Goal: Ask a question: Seek information or help from site administrators or community

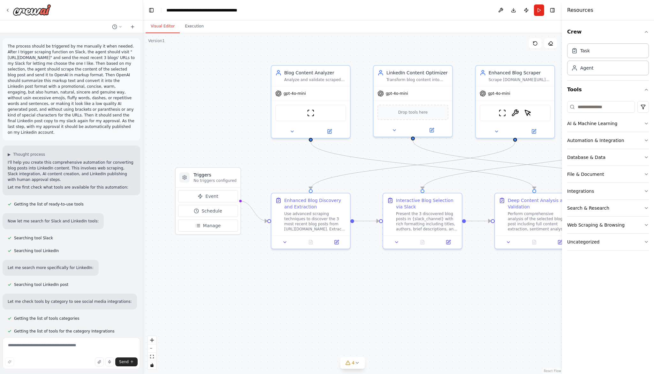
scroll to position [2174, 0]
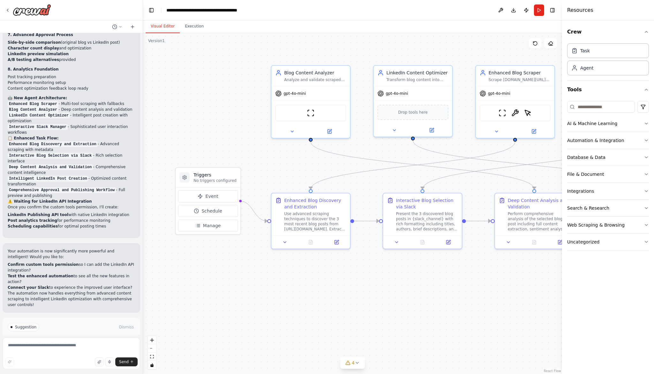
click at [4, 7] on div at bounding box center [71, 10] width 143 height 20
click at [6, 9] on icon at bounding box center [7, 10] width 5 height 5
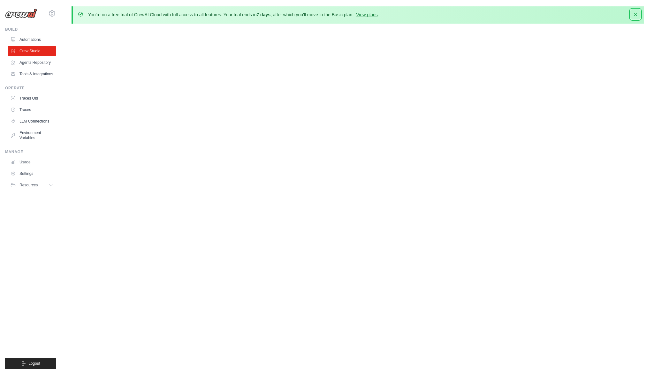
click at [639, 15] on icon "button" at bounding box center [635, 14] width 6 height 6
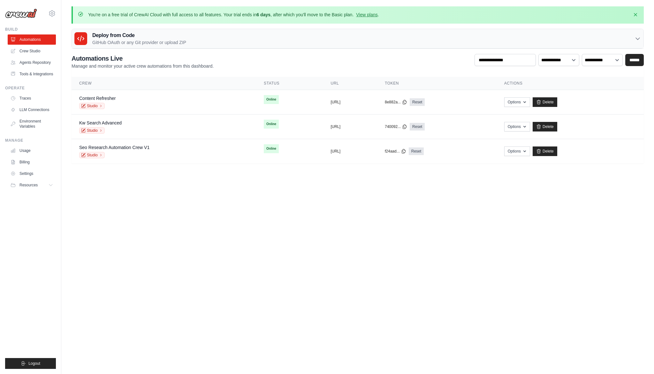
click at [177, 192] on body "[EMAIL_ADDRESS][DOMAIN_NAME] Settings Build Automations Blog" at bounding box center [327, 187] width 654 height 374
click at [456, 194] on body "[EMAIL_ADDRESS][DOMAIN_NAME] Settings Build Automations Blog" at bounding box center [327, 187] width 654 height 374
click at [530, 151] on button "Options" at bounding box center [517, 151] width 26 height 10
click at [570, 184] on body "onur.bueyuektezgel@commercetools.com Settings Build Automations Blog" at bounding box center [327, 187] width 654 height 374
click at [100, 154] on icon at bounding box center [101, 155] width 4 height 4
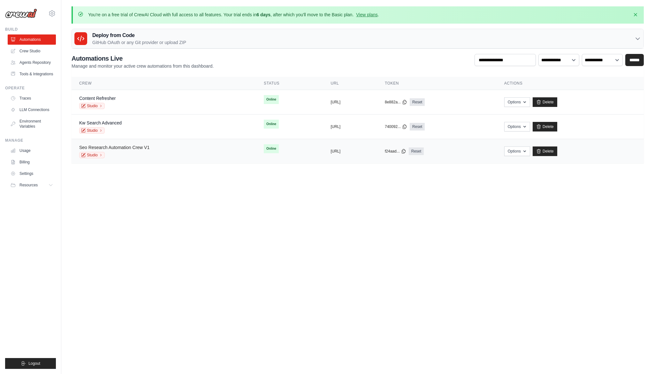
click at [127, 147] on link "Seo Research Automation Crew V1" at bounding box center [114, 147] width 70 height 5
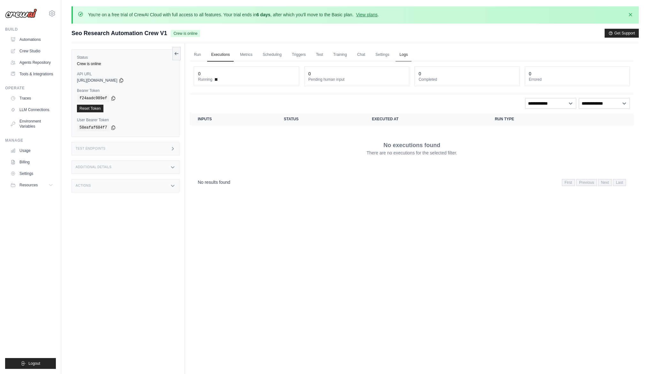
click at [403, 55] on link "Logs" at bounding box center [404, 54] width 16 height 13
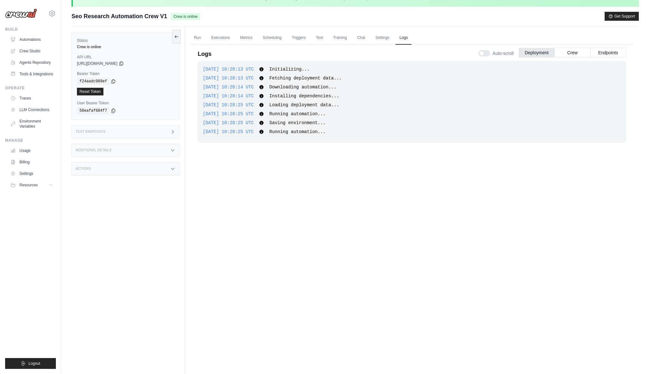
scroll to position [5, 0]
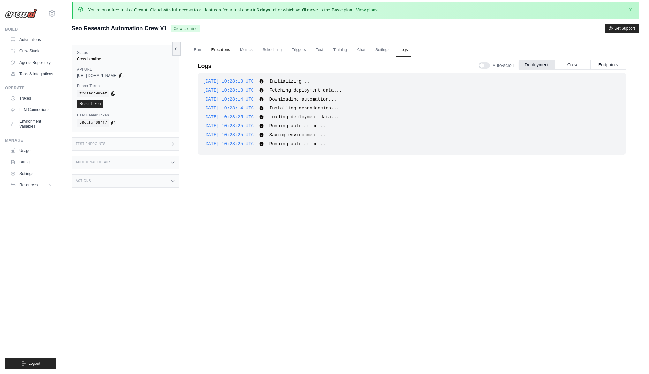
click at [221, 49] on link "Executions" at bounding box center [220, 49] width 27 height 13
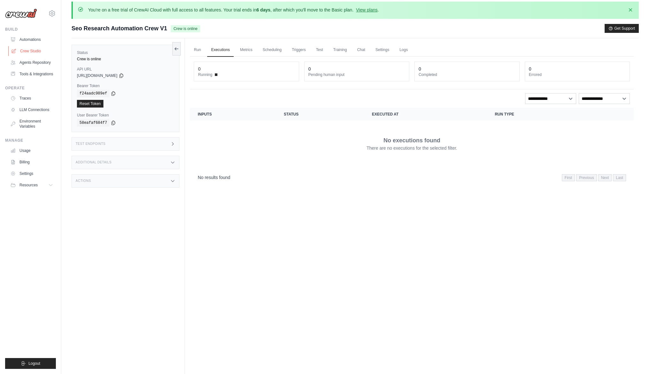
click at [30, 51] on link "Crew Studio" at bounding box center [32, 51] width 48 height 10
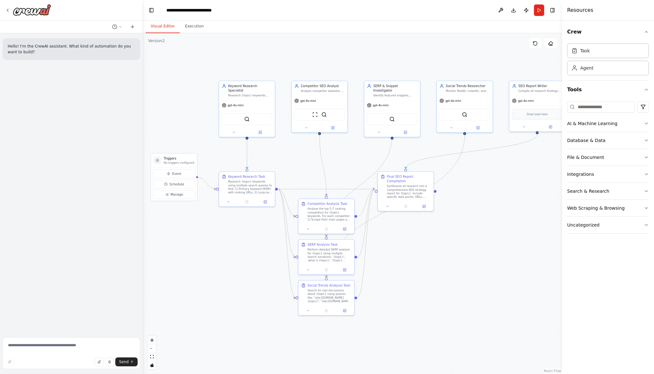
drag, startPoint x: 497, startPoint y: 236, endPoint x: 463, endPoint y: 228, distance: 34.8
click at [463, 228] on div ".deletable-edge-delete-btn { width: 20px; height: 20px; border: 0px solid #ffff…" at bounding box center [352, 203] width 419 height 341
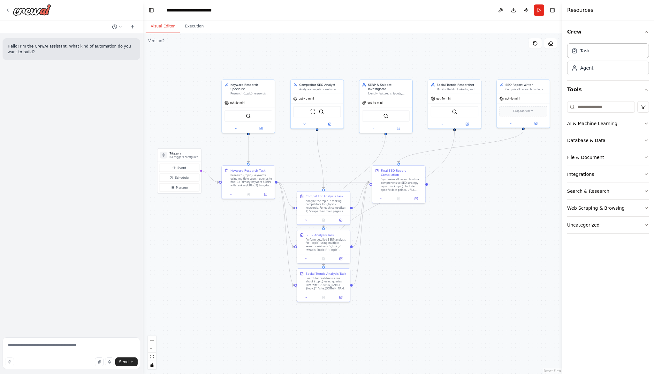
drag, startPoint x: 483, startPoint y: 227, endPoint x: 476, endPoint y: 220, distance: 10.2
click at [476, 220] on div ".deletable-edge-delete-btn { width: 20px; height: 20px; border: 0px solid #ffff…" at bounding box center [352, 203] width 419 height 341
click at [193, 29] on button "Execution" at bounding box center [194, 26] width 29 height 13
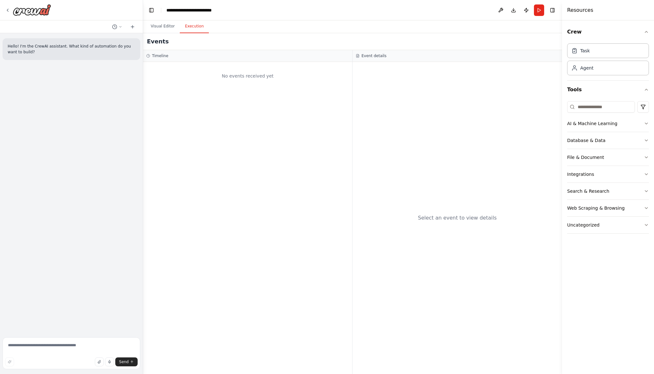
click at [155, 57] on h3 "Timeline" at bounding box center [160, 55] width 16 height 5
click at [376, 54] on h3 "Event details" at bounding box center [373, 55] width 25 height 5
click at [157, 26] on button "Visual Editor" at bounding box center [163, 26] width 34 height 13
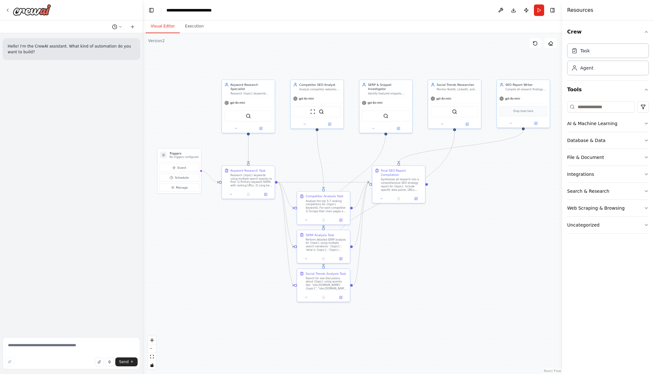
click at [112, 27] on icon at bounding box center [114, 26] width 5 height 5
click at [79, 24] on div at bounding box center [71, 187] width 143 height 374
click at [9, 11] on icon at bounding box center [7, 10] width 5 height 5
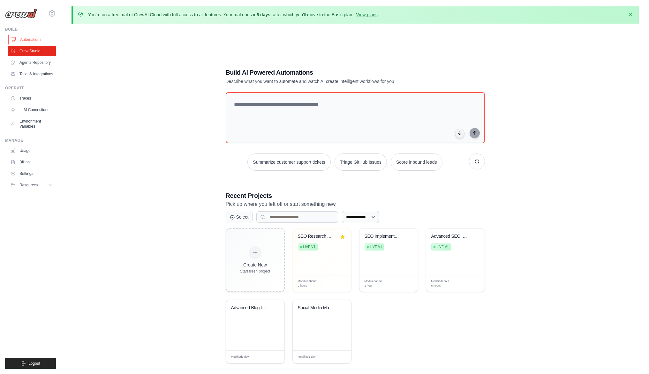
click at [30, 38] on link "Automations" at bounding box center [32, 39] width 48 height 10
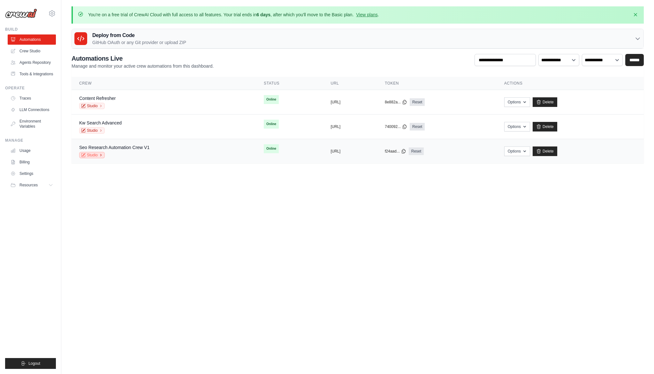
click at [93, 155] on link "Studio" at bounding box center [92, 155] width 26 height 6
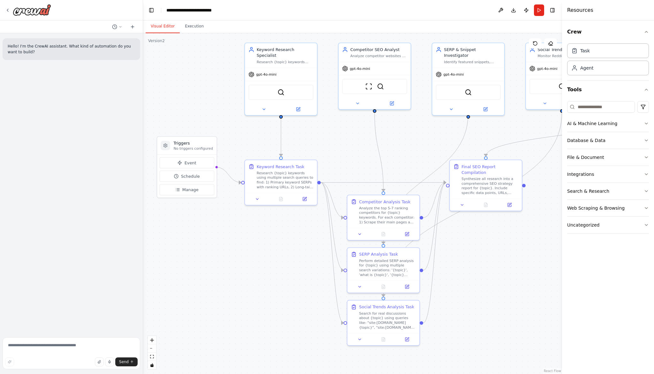
drag, startPoint x: 468, startPoint y: 176, endPoint x: 427, endPoint y: 145, distance: 51.5
click at [427, 145] on div ".deletable-edge-delete-btn { width: 20px; height: 20px; border: 0px solid #ffff…" at bounding box center [352, 203] width 419 height 341
click at [113, 26] on icon at bounding box center [114, 26] width 5 height 5
click at [105, 15] on div at bounding box center [71, 187] width 143 height 374
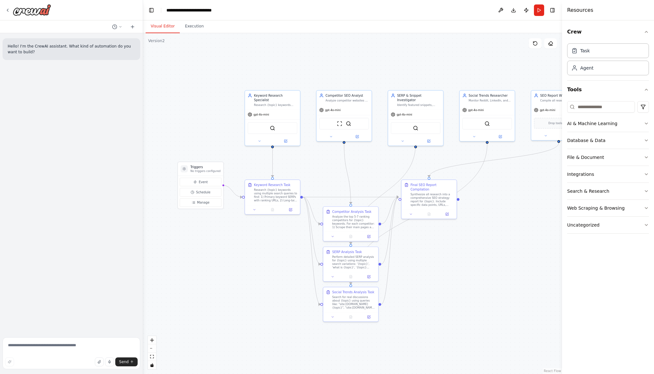
drag, startPoint x: 491, startPoint y: 282, endPoint x: 438, endPoint y: 273, distance: 53.4
click at [438, 273] on div ".deletable-edge-delete-btn { width: 20px; height: 20px; border: 0px solid #ffff…" at bounding box center [352, 203] width 419 height 341
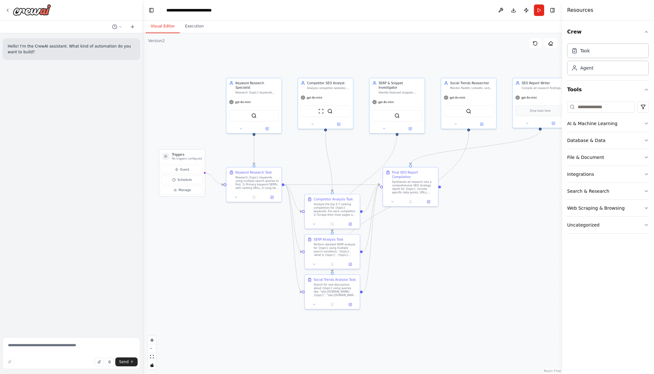
drag, startPoint x: 465, startPoint y: 270, endPoint x: 446, endPoint y: 258, distance: 22.3
click at [446, 258] on div ".deletable-edge-delete-btn { width: 20px; height: 20px; border: 0px solid #ffff…" at bounding box center [352, 203] width 419 height 341
click at [527, 12] on button "Publish" at bounding box center [526, 9] width 10 height 11
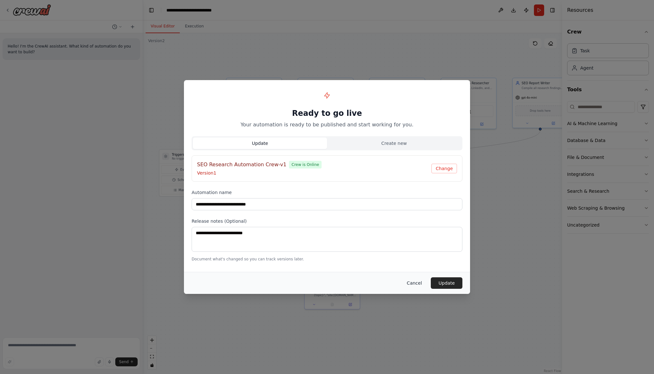
click at [411, 285] on button "Cancel" at bounding box center [414, 282] width 25 height 11
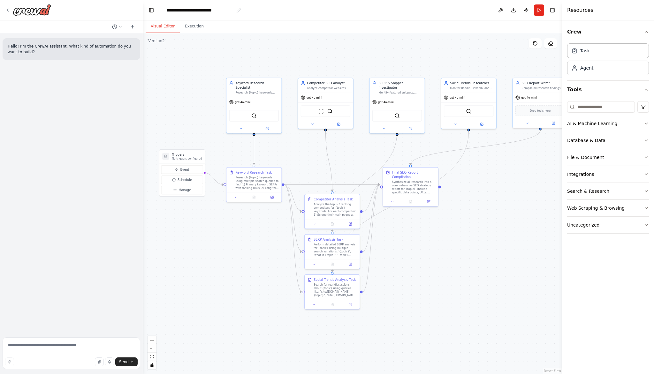
click at [238, 10] on icon "breadcrumb" at bounding box center [238, 10] width 5 height 5
click at [237, 11] on icon "breadcrumb" at bounding box center [239, 10] width 4 height 4
click at [217, 9] on div "**********" at bounding box center [199, 10] width 67 height 6
click at [221, 9] on div "**********" at bounding box center [199, 10] width 67 height 6
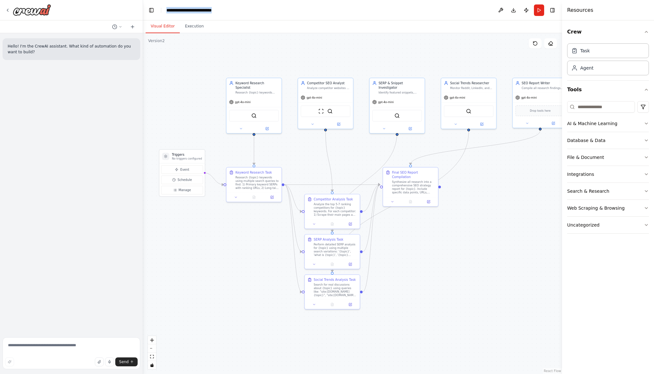
click at [221, 9] on div "**********" at bounding box center [199, 10] width 67 height 6
click at [10, 10] on div at bounding box center [28, 9] width 46 height 11
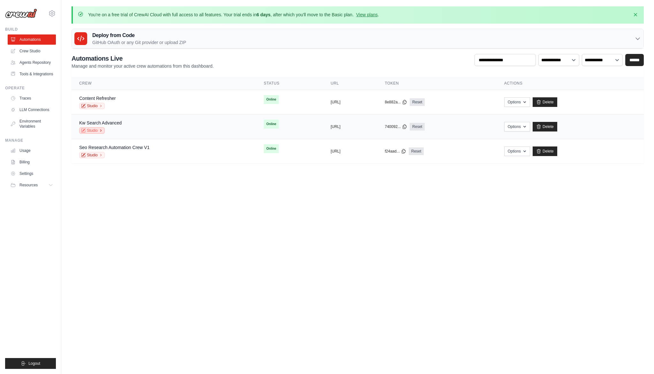
click at [92, 132] on link "Studio" at bounding box center [92, 130] width 26 height 6
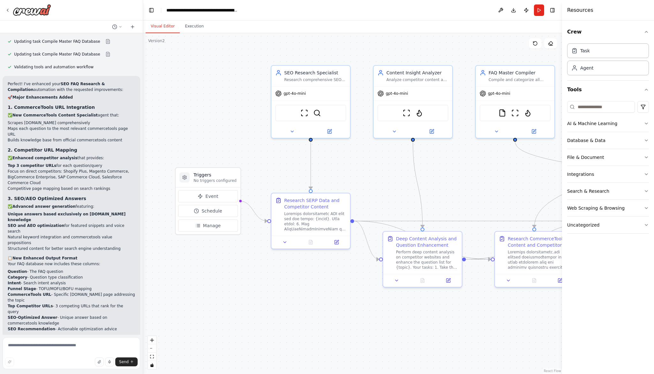
scroll to position [1202, 0]
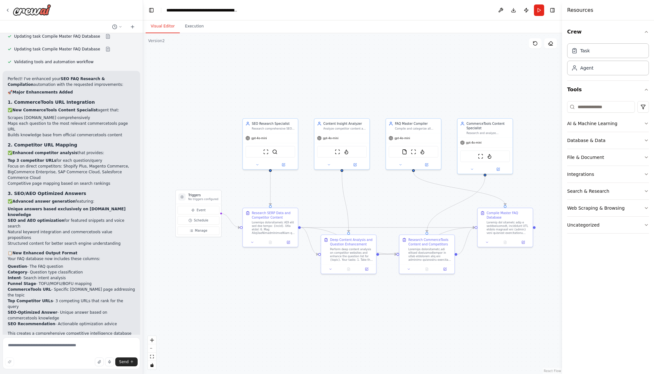
drag, startPoint x: 269, startPoint y: 287, endPoint x: 256, endPoint y: 276, distance: 17.2
click at [256, 276] on div ".deletable-edge-delete-btn { width: 20px; height: 20px; border: 0px solid #ffff…" at bounding box center [352, 203] width 419 height 341
click at [242, 10] on icon "breadcrumb" at bounding box center [243, 10] width 5 height 5
click at [221, 11] on div "**********" at bounding box center [202, 10] width 72 height 6
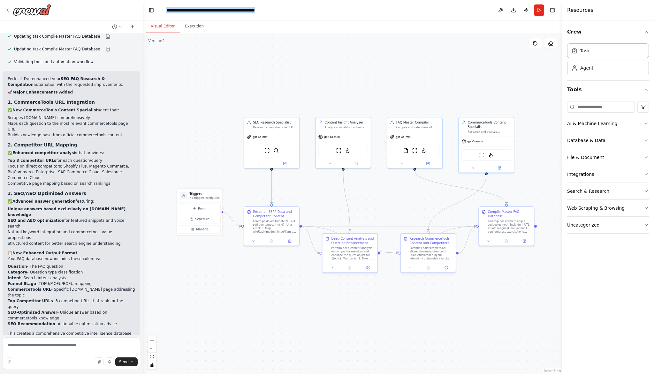
click at [221, 11] on div "**********" at bounding box center [228, 10] width 124 height 6
click at [528, 11] on button "Publish" at bounding box center [526, 9] width 10 height 11
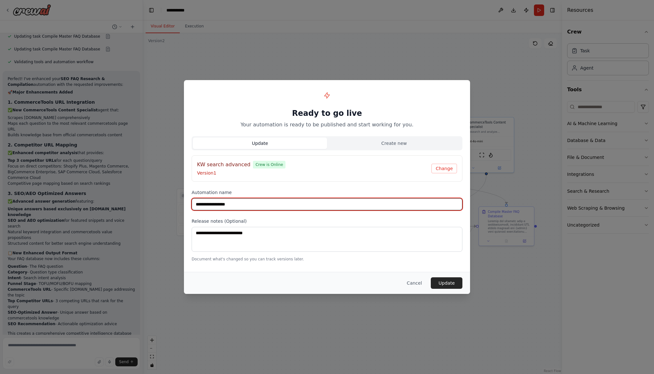
click at [248, 204] on input "**********" at bounding box center [327, 204] width 271 height 12
click at [247, 204] on input "**********" at bounding box center [327, 204] width 271 height 12
type input "**********"
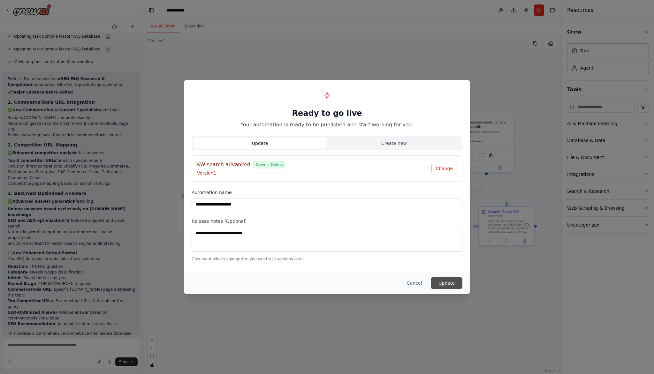
click at [455, 282] on button "Update" at bounding box center [447, 282] width 32 height 11
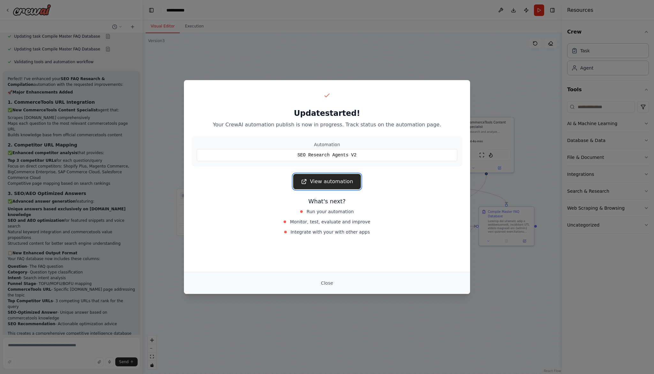
click at [333, 185] on link "View automation" at bounding box center [326, 181] width 67 height 15
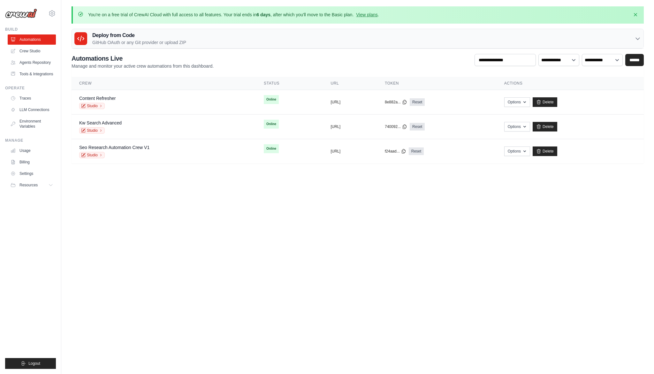
click at [110, 174] on main "You're on a free trial of CrewAI Cloud with full access to all features. Your t…" at bounding box center [357, 89] width 593 height 178
click at [100, 156] on icon at bounding box center [101, 155] width 4 height 4
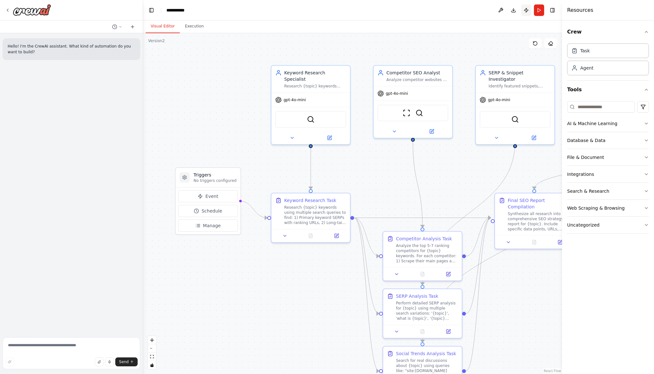
click at [526, 8] on button "Publish" at bounding box center [526, 9] width 10 height 11
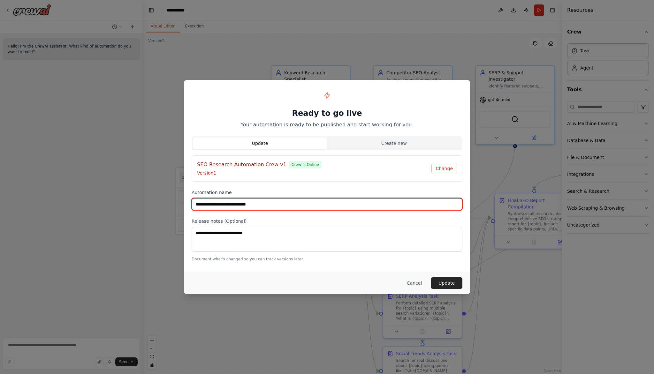
click at [255, 204] on input "**********" at bounding box center [327, 204] width 271 height 12
type input "**********"
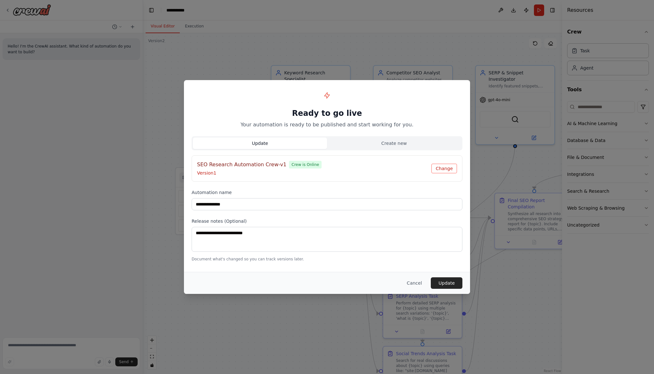
click at [442, 172] on button "Change" at bounding box center [444, 169] width 26 height 10
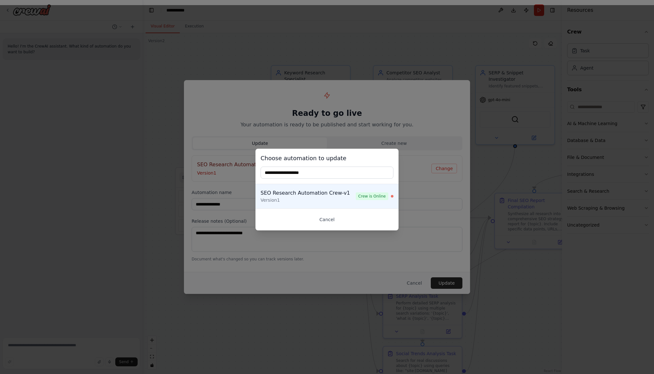
click at [322, 223] on button "Cancel" at bounding box center [327, 219] width 133 height 11
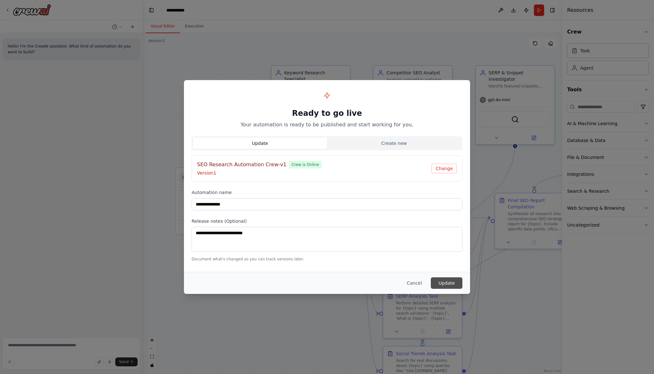
click at [452, 284] on button "Update" at bounding box center [447, 282] width 32 height 11
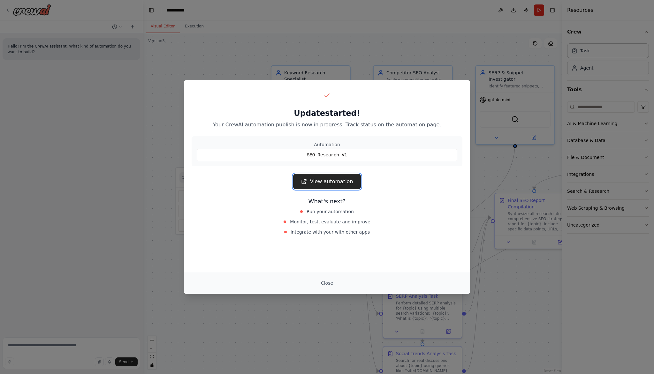
click at [329, 182] on link "View automation" at bounding box center [326, 181] width 67 height 15
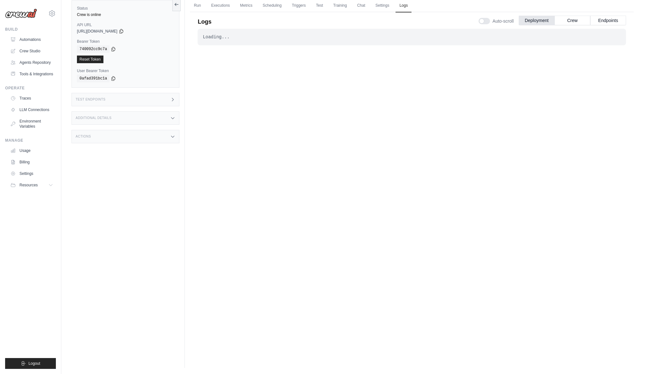
scroll to position [41, 0]
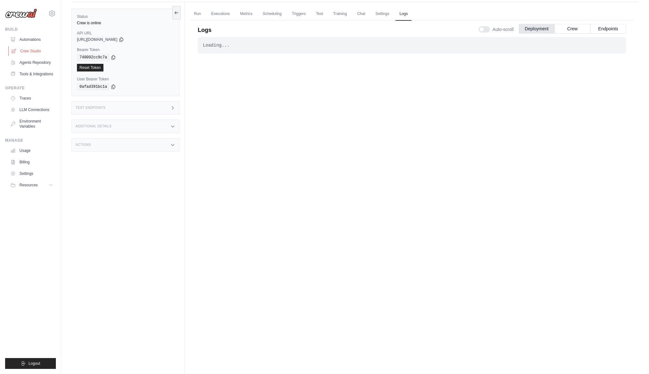
click at [33, 49] on link "Crew Studio" at bounding box center [32, 51] width 48 height 10
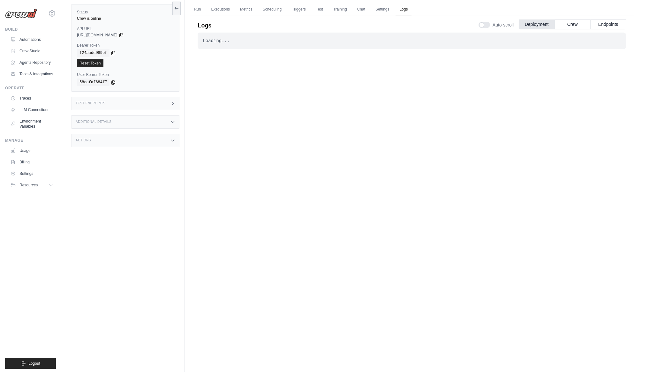
scroll to position [41, 0]
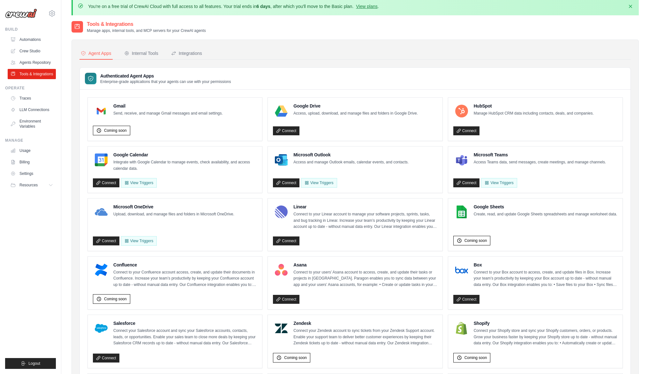
scroll to position [17, 0]
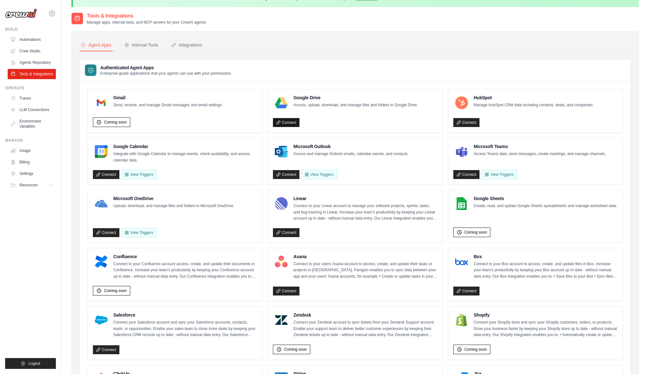
click at [286, 123] on link "Connect" at bounding box center [286, 122] width 27 height 9
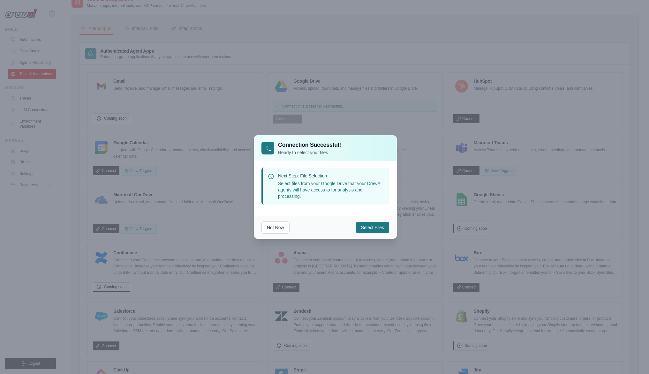
scroll to position [42, 0]
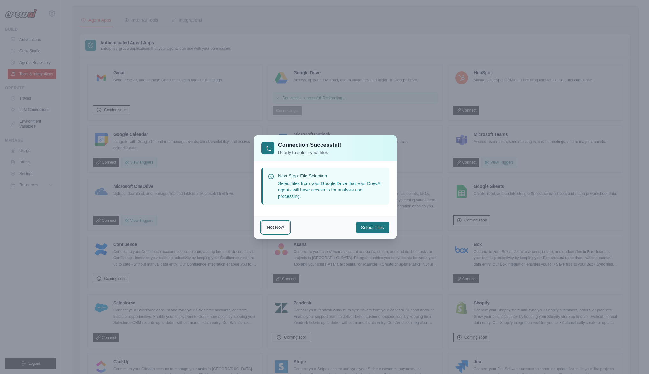
click at [277, 230] on button "Not Now" at bounding box center [276, 227] width 28 height 12
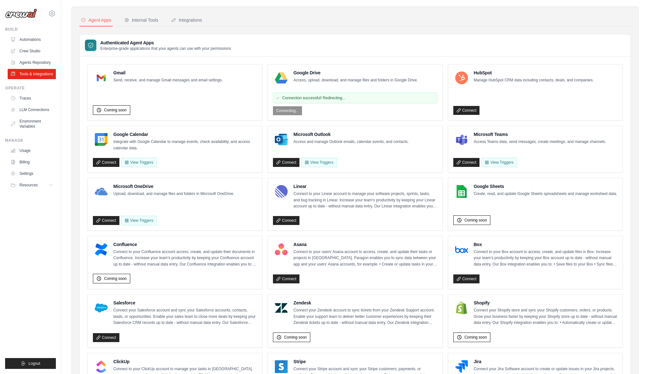
scroll to position [50, 0]
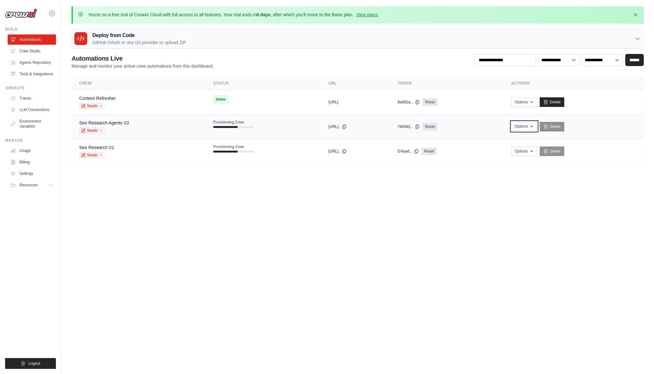
click at [537, 125] on button "Options" at bounding box center [524, 127] width 26 height 10
click at [110, 122] on link "Seo Research Agents V2" at bounding box center [104, 122] width 50 height 5
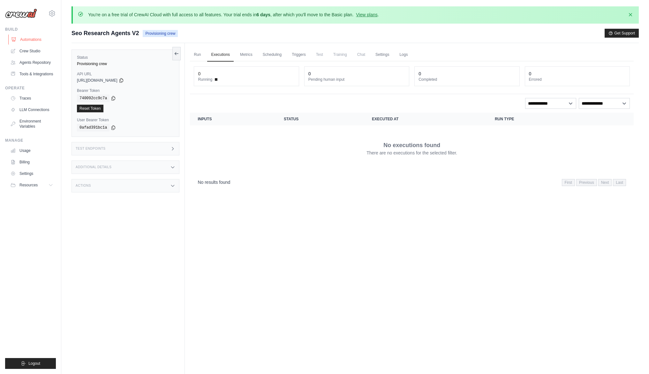
click at [30, 40] on link "Automations" at bounding box center [32, 39] width 48 height 10
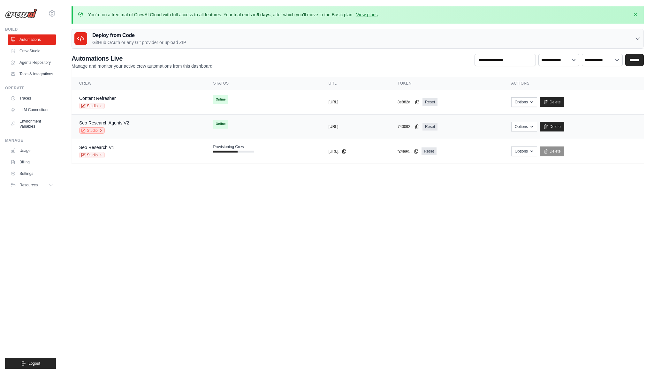
click at [86, 131] on link "Studio" at bounding box center [92, 130] width 26 height 6
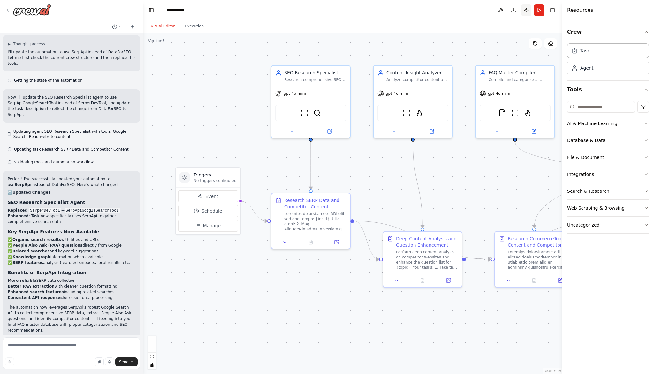
click at [528, 12] on button "Publish" at bounding box center [526, 9] width 10 height 11
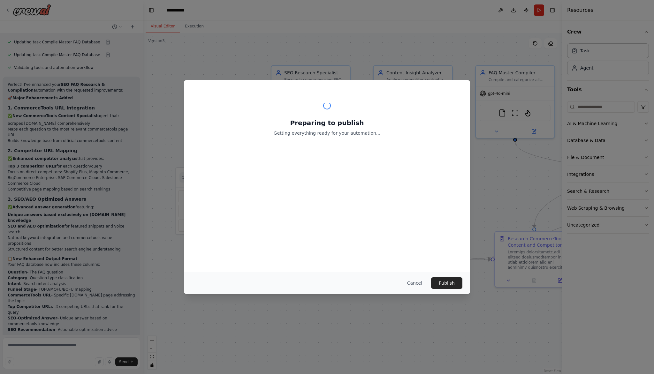
scroll to position [1197, 0]
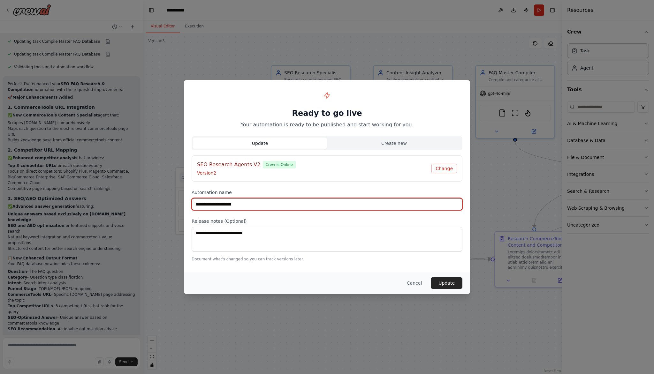
click at [234, 204] on input "**********" at bounding box center [327, 204] width 271 height 12
type input "**********"
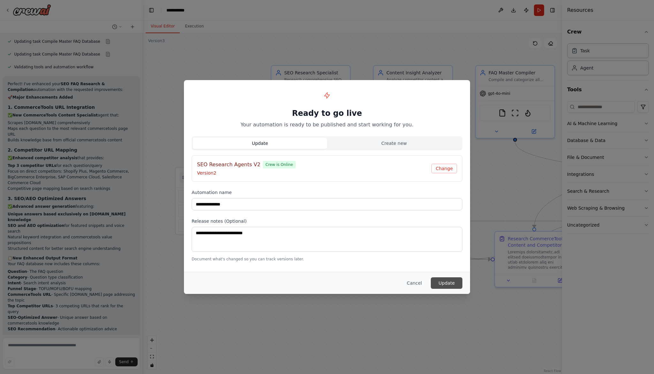
click at [451, 284] on button "Update" at bounding box center [447, 282] width 32 height 11
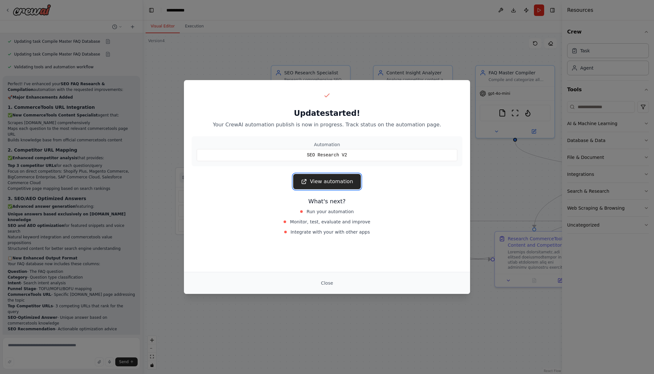
click at [342, 184] on link "View automation" at bounding box center [326, 181] width 67 height 15
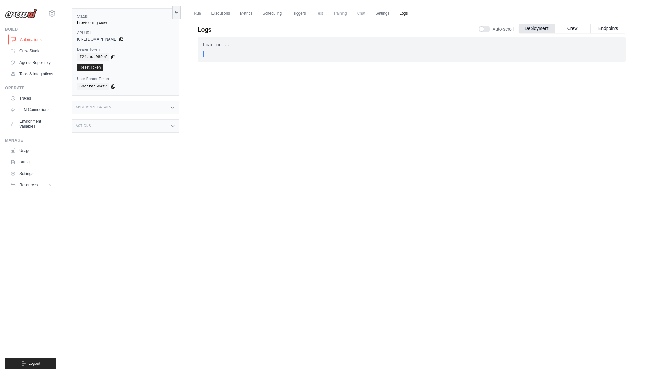
click at [29, 41] on link "Automations" at bounding box center [32, 39] width 48 height 10
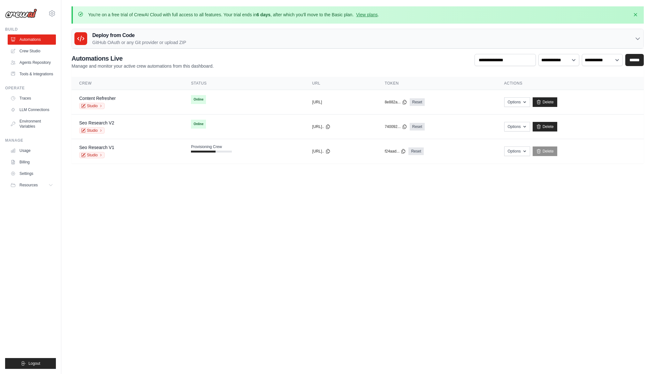
click at [508, 182] on body "[EMAIL_ADDRESS][DOMAIN_NAME] Settings Build Automations Blog" at bounding box center [327, 187] width 654 height 374
click at [496, 210] on body "[EMAIL_ADDRESS][DOMAIN_NAME] Settings Build Automations Blog" at bounding box center [327, 187] width 654 height 374
click at [527, 152] on icon "button" at bounding box center [524, 150] width 5 height 5
click at [560, 188] on body "[EMAIL_ADDRESS][DOMAIN_NAME] Settings Build Automations Blog" at bounding box center [327, 187] width 654 height 374
click at [97, 157] on link "Studio" at bounding box center [92, 155] width 26 height 6
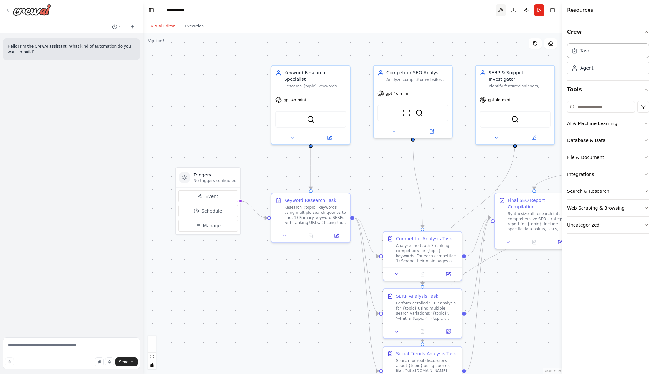
click at [505, 11] on button at bounding box center [501, 9] width 10 height 11
click at [550, 11] on button "Toggle Right Sidebar" at bounding box center [552, 10] width 9 height 9
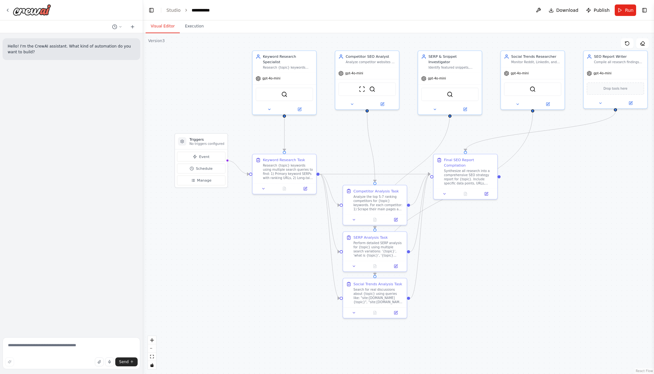
drag, startPoint x: 539, startPoint y: 303, endPoint x: 477, endPoint y: 254, distance: 79.3
click at [477, 254] on div ".deletable-edge-delete-btn { width: 20px; height: 20px; border: 0px solid #ffff…" at bounding box center [398, 203] width 511 height 341
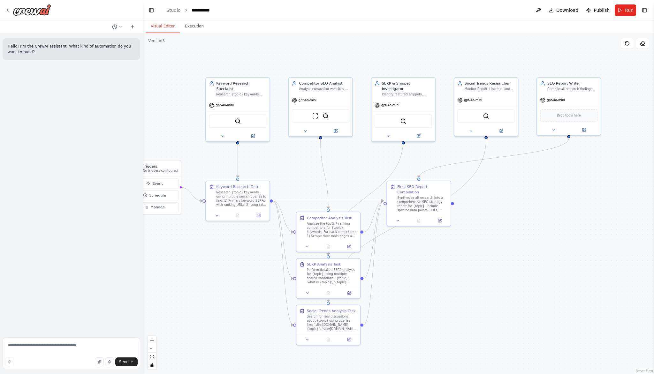
drag, startPoint x: 545, startPoint y: 226, endPoint x: 497, endPoint y: 253, distance: 54.8
click at [497, 253] on div ".deletable-edge-delete-btn { width: 20px; height: 20px; border: 0px solid #ffff…" at bounding box center [398, 203] width 511 height 341
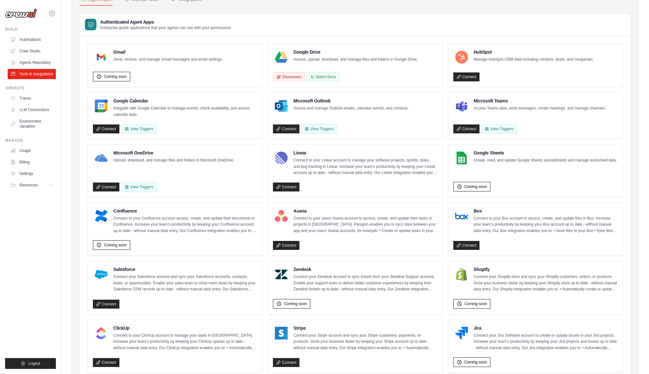
scroll to position [93, 0]
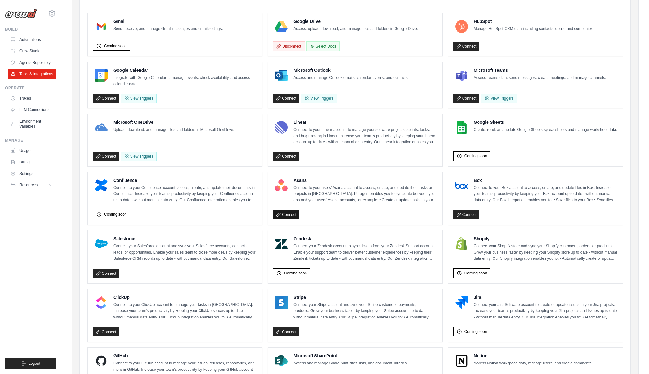
click at [294, 213] on link "Connect" at bounding box center [286, 214] width 27 height 9
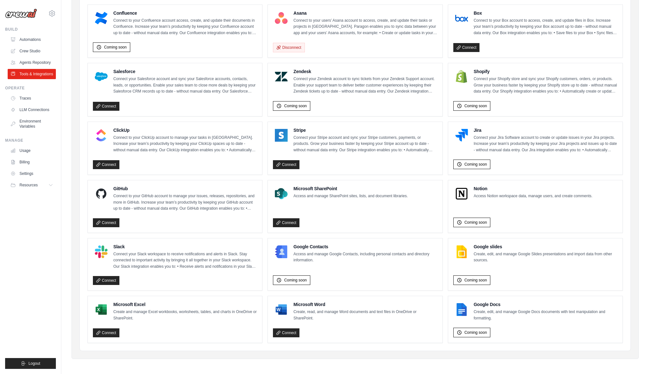
scroll to position [240, 0]
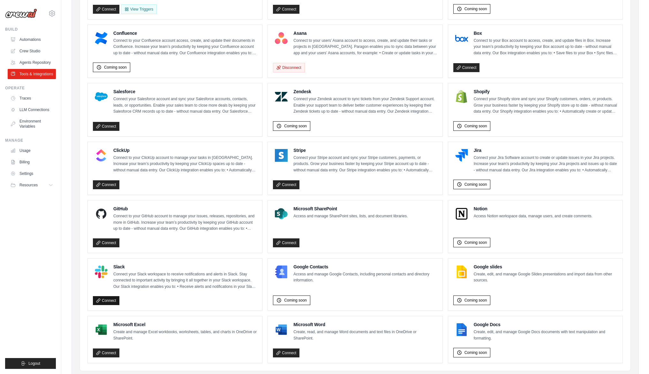
click at [107, 300] on link "Connect" at bounding box center [106, 300] width 27 height 9
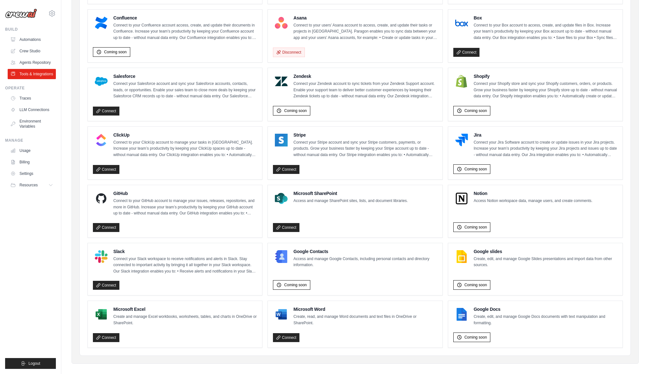
scroll to position [260, 0]
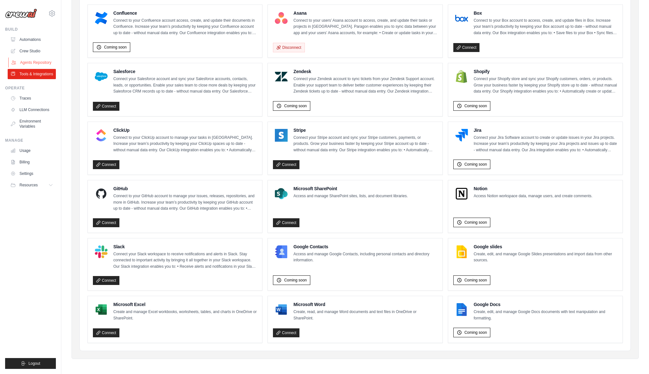
click at [40, 60] on link "Agents Repository" at bounding box center [32, 62] width 48 height 10
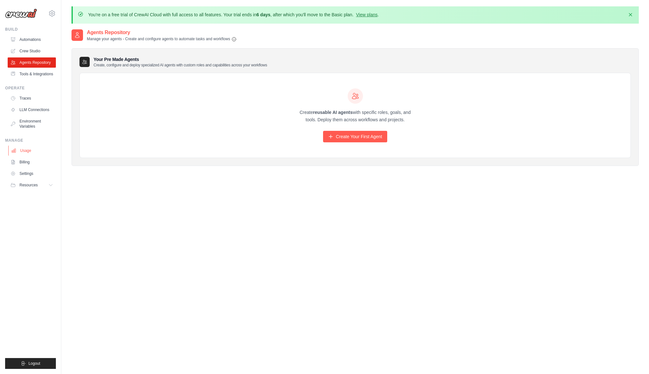
click at [24, 151] on link "Usage" at bounding box center [32, 151] width 48 height 10
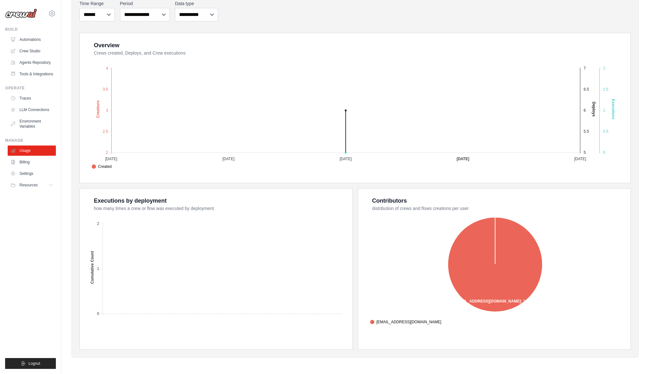
scroll to position [78, 0]
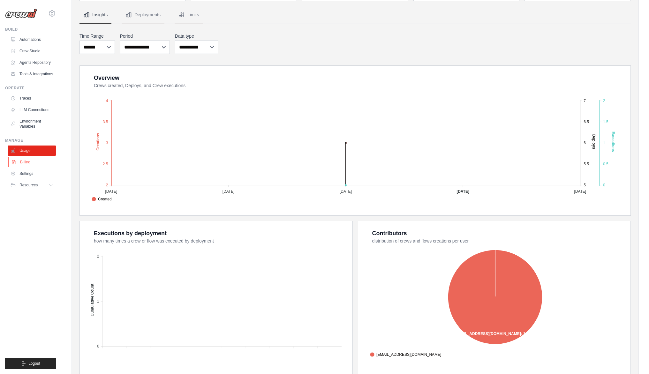
click at [26, 163] on link "Billing" at bounding box center [32, 162] width 48 height 10
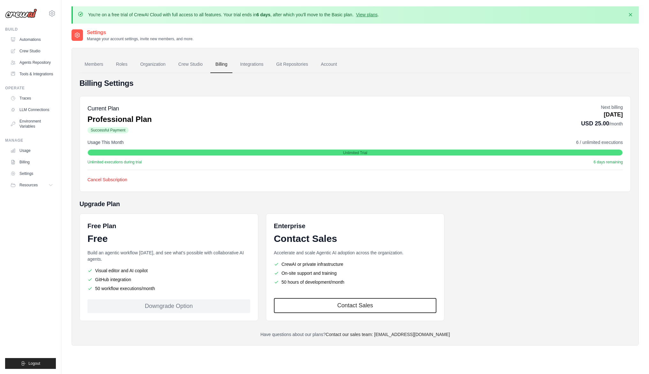
click at [26, 174] on link "Settings" at bounding box center [32, 174] width 48 height 10
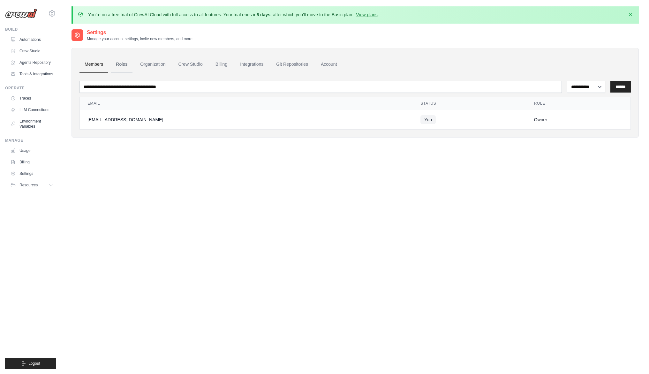
click at [122, 63] on link "Roles" at bounding box center [122, 64] width 22 height 17
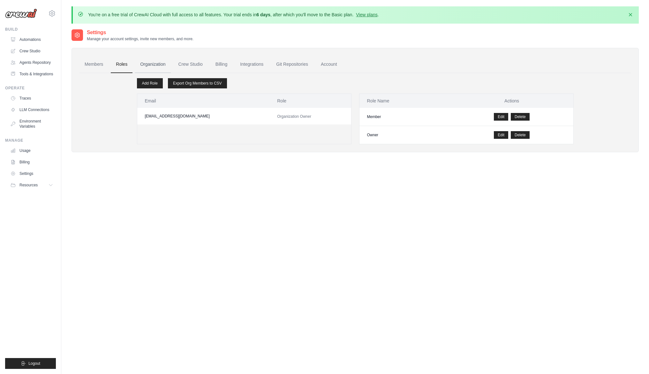
click at [149, 64] on link "Organization" at bounding box center [152, 64] width 35 height 17
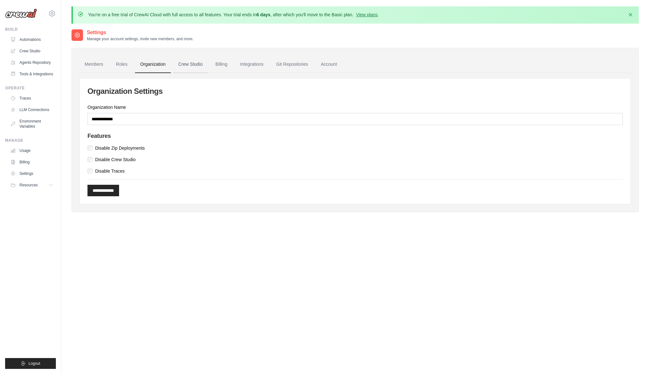
click at [183, 66] on link "Crew Studio" at bounding box center [190, 64] width 34 height 17
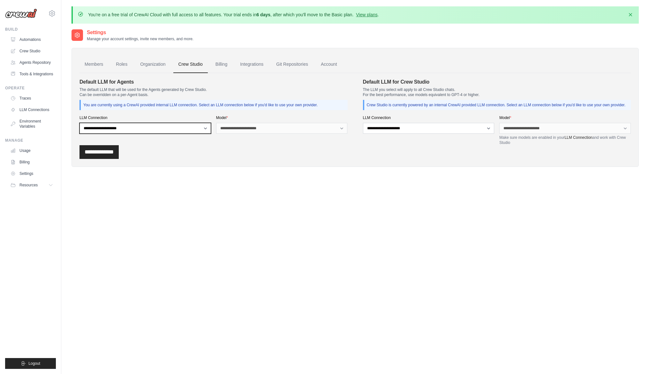
click at [184, 128] on select "**********" at bounding box center [146, 128] width 132 height 11
select select "******"
click at [80, 123] on select "**********" at bounding box center [146, 128] width 132 height 11
click at [238, 129] on select "**********" at bounding box center [282, 128] width 132 height 11
select select "**********"
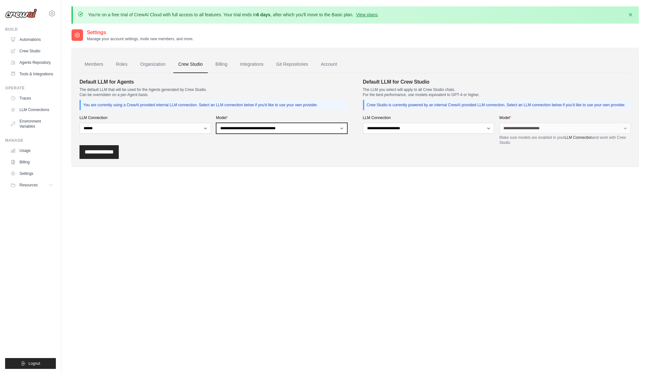
click at [216, 123] on select "**********" at bounding box center [282, 128] width 132 height 11
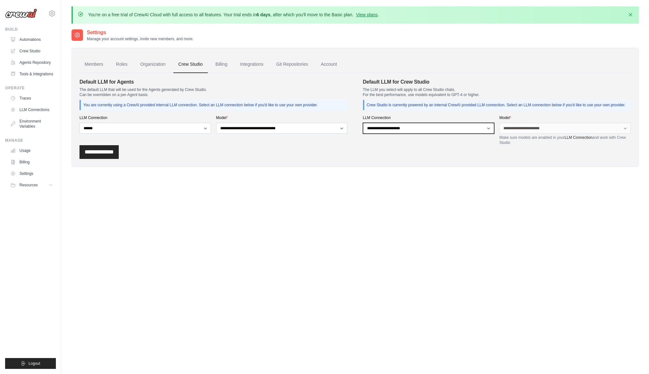
click at [397, 131] on select "**********" at bounding box center [429, 128] width 132 height 11
click at [379, 128] on select "**********" at bounding box center [429, 128] width 132 height 11
click at [410, 127] on select "**********" at bounding box center [429, 128] width 132 height 11
select select "******"
click at [363, 123] on select "**********" at bounding box center [429, 128] width 132 height 11
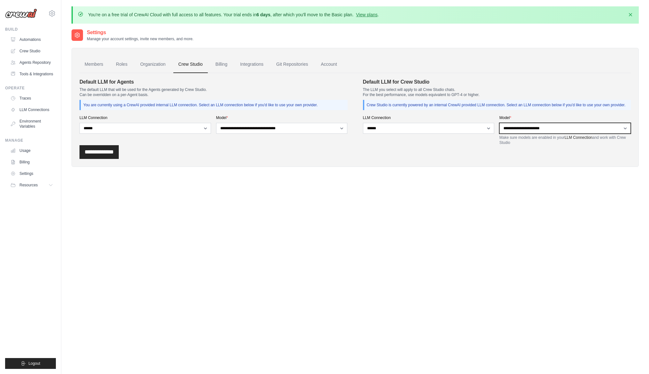
click at [518, 129] on select "**********" at bounding box center [565, 128] width 132 height 11
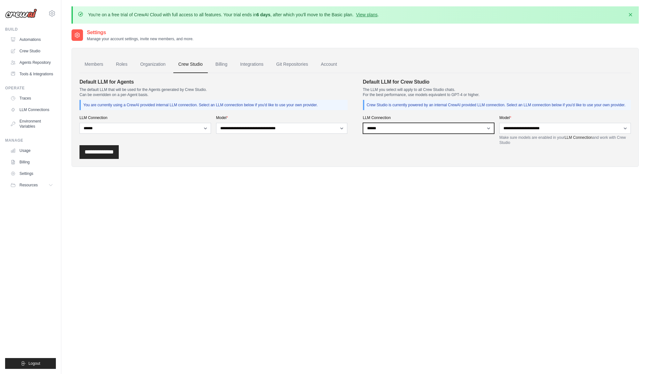
click at [428, 125] on select "**********" at bounding box center [429, 128] width 132 height 11
select select
click at [363, 123] on select "**********" at bounding box center [429, 128] width 132 height 11
click at [460, 149] on div "**********" at bounding box center [355, 152] width 551 height 14
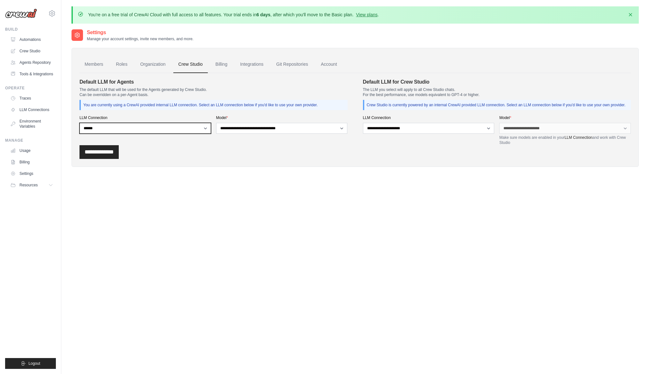
click at [174, 129] on select "**********" at bounding box center [146, 128] width 132 height 11
select select
click at [80, 123] on select "**********" at bounding box center [146, 128] width 132 height 11
click at [227, 62] on link "Billing" at bounding box center [221, 64] width 22 height 17
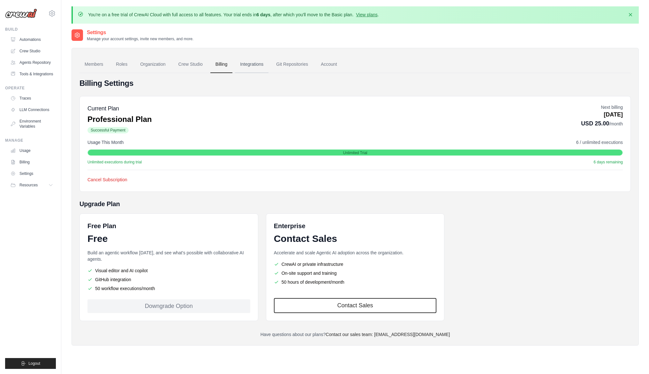
click at [254, 65] on link "Integrations" at bounding box center [252, 64] width 34 height 17
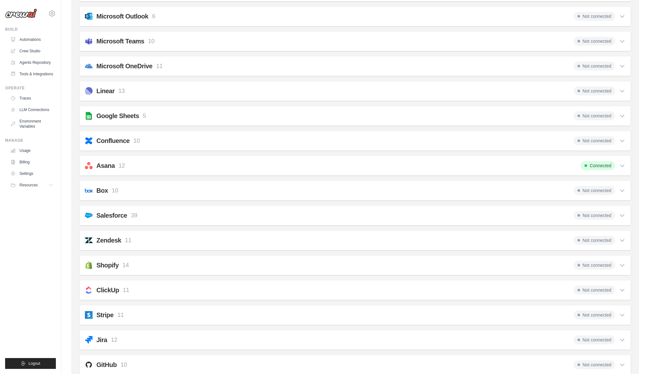
scroll to position [284, 0]
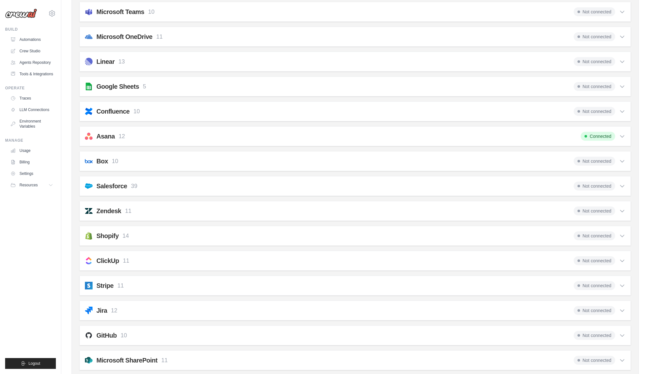
click at [620, 138] on icon at bounding box center [622, 136] width 6 height 6
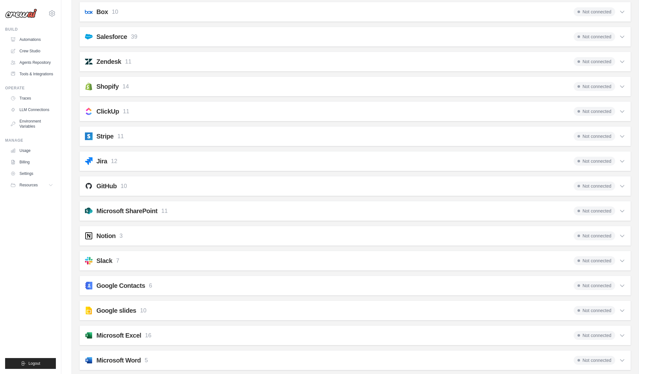
scroll to position [666, 0]
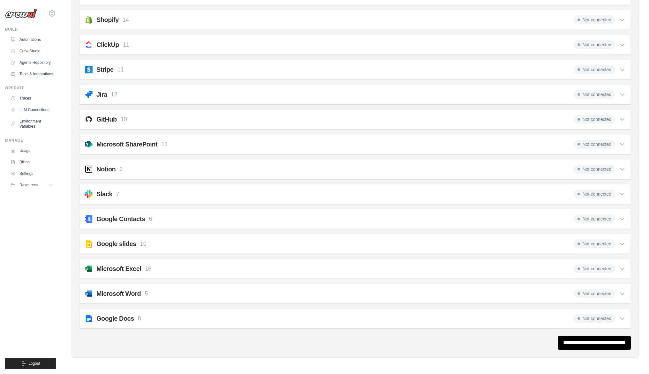
click at [566, 322] on div "Google Docs 8 Not connected" at bounding box center [355, 318] width 541 height 9
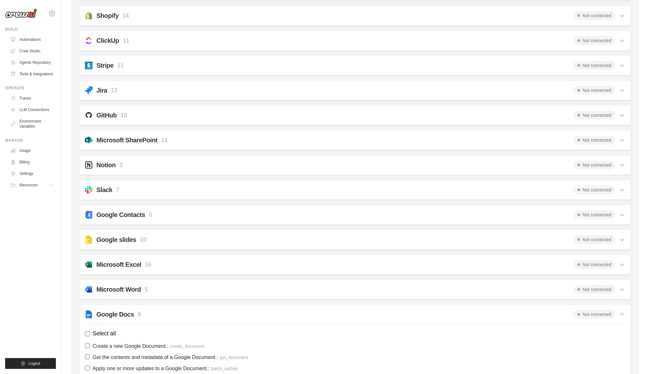
scroll to position [777, 0]
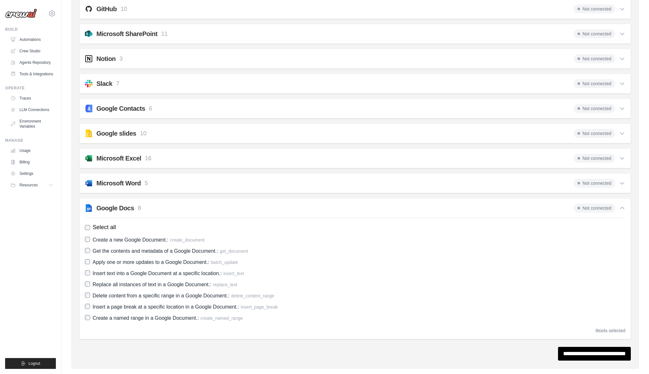
click at [142, 204] on div "Google Docs 8 Not connected" at bounding box center [355, 208] width 541 height 9
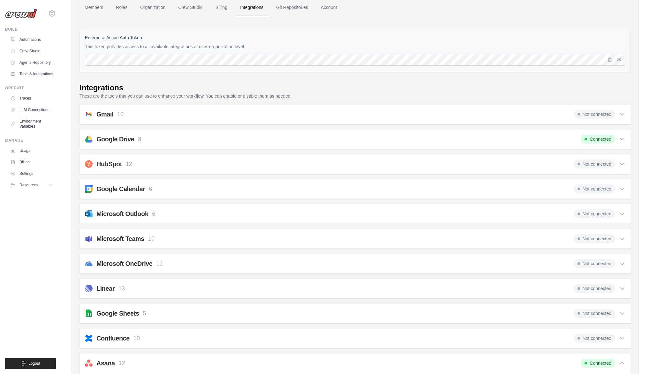
scroll to position [24, 0]
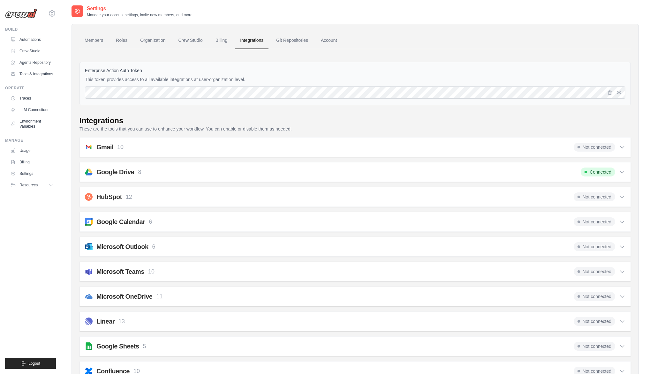
click at [119, 174] on h2 "Google Drive" at bounding box center [115, 172] width 38 height 9
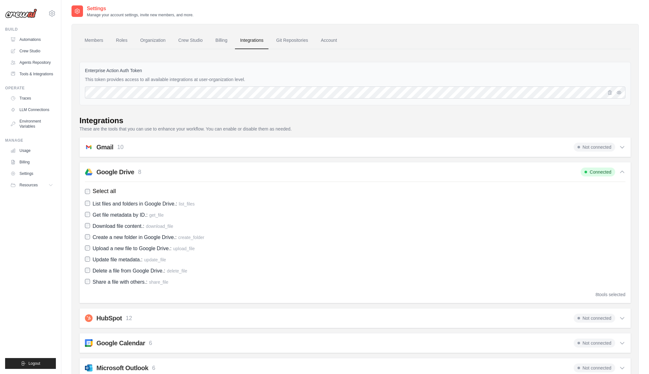
click at [110, 192] on span "Select all" at bounding box center [104, 191] width 23 height 9
click at [105, 215] on span "Get file metadata by ID.:" at bounding box center [120, 214] width 55 height 5
click at [104, 227] on span "Download file content.:" at bounding box center [119, 226] width 52 height 5
click at [105, 217] on span "Get file metadata by ID.:" at bounding box center [120, 214] width 55 height 5
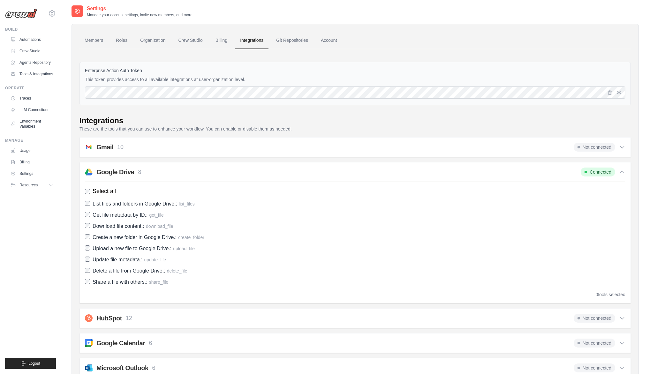
click at [136, 171] on div "Google Drive 8" at bounding box center [118, 172] width 45 height 9
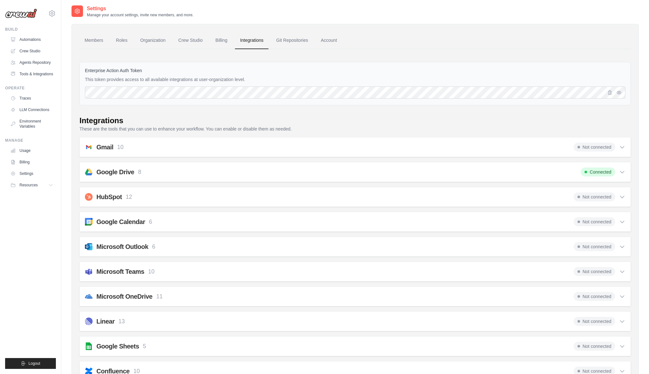
click at [601, 172] on span "Connected" at bounding box center [598, 172] width 34 height 9
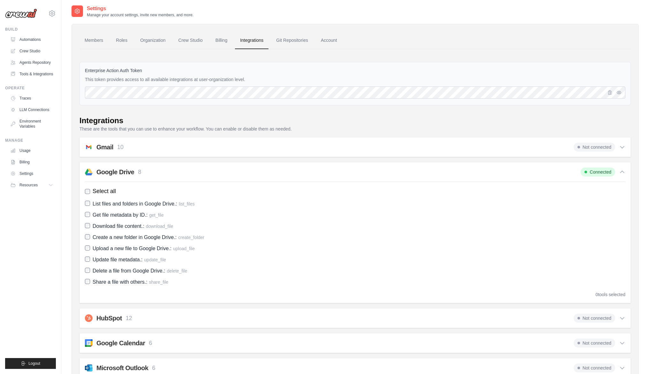
click at [601, 172] on span "Connected" at bounding box center [598, 172] width 34 height 9
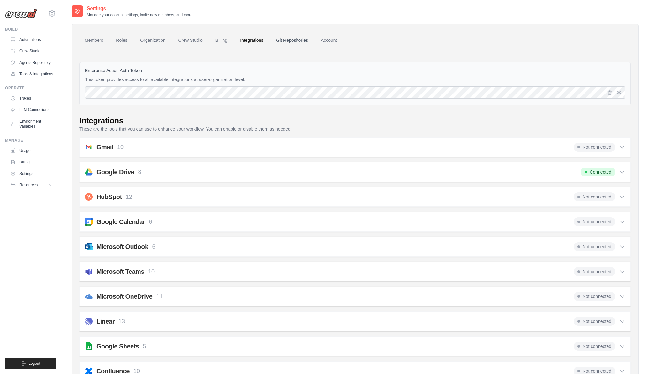
click at [298, 41] on link "Git Repositories" at bounding box center [292, 40] width 42 height 17
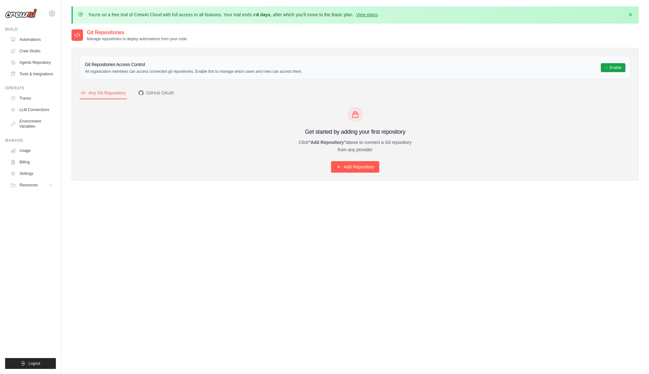
click at [332, 40] on div "Git Repositories Manage repositories to deploy automations from your code" at bounding box center [355, 35] width 567 height 13
click at [27, 173] on link "Settings" at bounding box center [32, 174] width 48 height 10
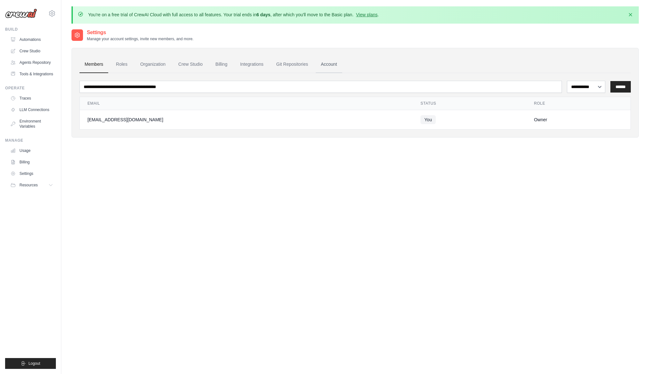
click at [330, 62] on link "Account" at bounding box center [329, 64] width 27 height 17
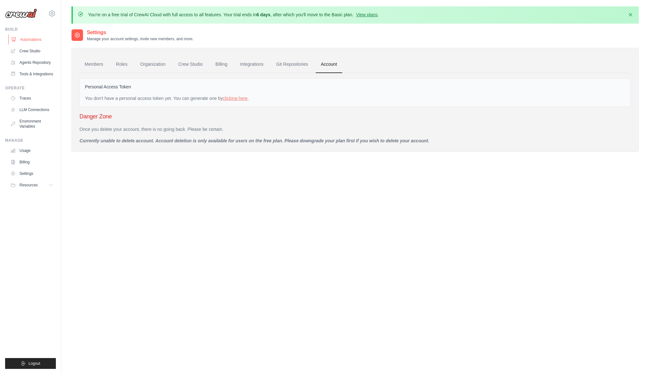
click at [24, 39] on link "Automations" at bounding box center [32, 39] width 48 height 10
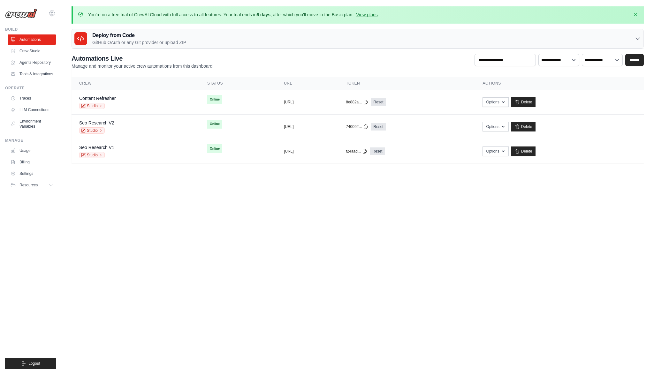
click at [51, 12] on icon at bounding box center [52, 13] width 2 height 2
click at [67, 37] on span "Settings" at bounding box center [79, 39] width 50 height 6
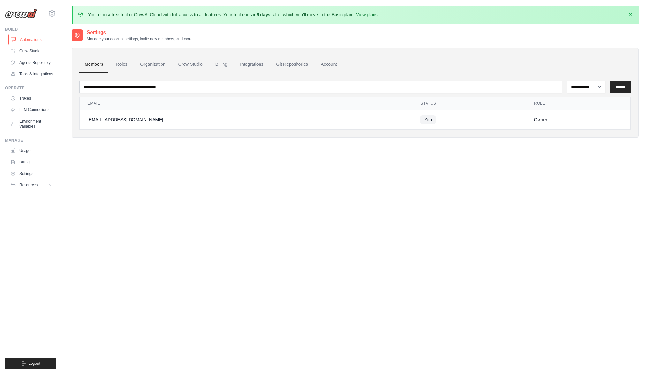
click at [29, 38] on link "Automations" at bounding box center [32, 39] width 48 height 10
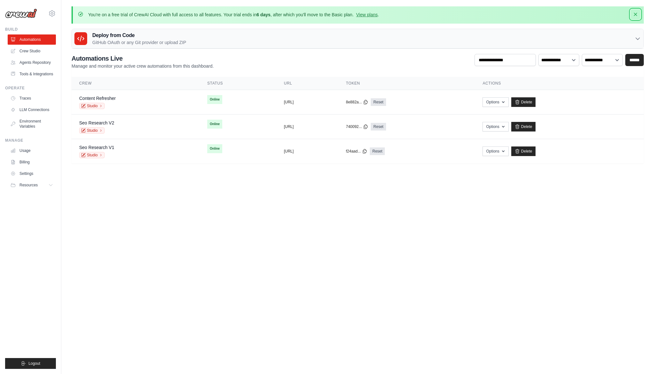
click at [633, 14] on icon "button" at bounding box center [635, 14] width 6 height 6
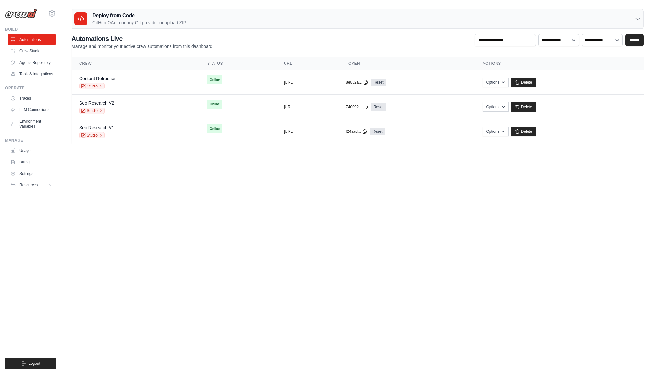
click at [638, 19] on icon at bounding box center [638, 19] width 4 height 2
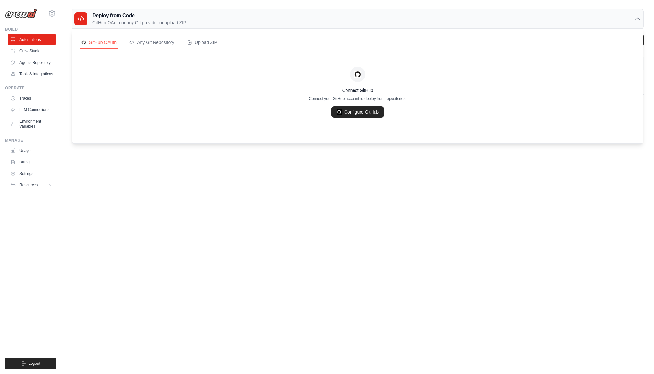
click at [638, 19] on icon at bounding box center [637, 19] width 6 height 6
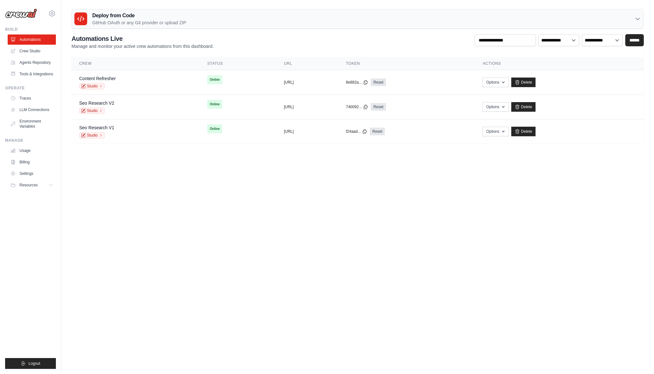
click at [252, 178] on body "onur.bueyuektezgel@commercetools.com Settings Build Automations Blog" at bounding box center [327, 187] width 654 height 374
click at [508, 108] on button "Options" at bounding box center [495, 107] width 26 height 10
click at [381, 170] on body "onur.bueyuektezgel@commercetools.com Settings Build Automations Blog" at bounding box center [327, 187] width 654 height 374
click at [113, 103] on link "Seo Research V2" at bounding box center [96, 103] width 35 height 5
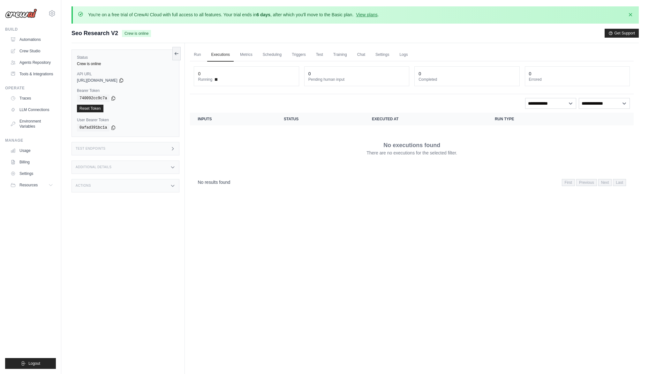
click at [107, 151] on div "Test Endpoints" at bounding box center [126, 148] width 108 height 13
click at [108, 151] on div "Test Endpoints" at bounding box center [126, 148] width 108 height 13
click at [115, 165] on div "Additional Details" at bounding box center [126, 167] width 108 height 13
click at [120, 185] on div "Actions" at bounding box center [126, 185] width 108 height 13
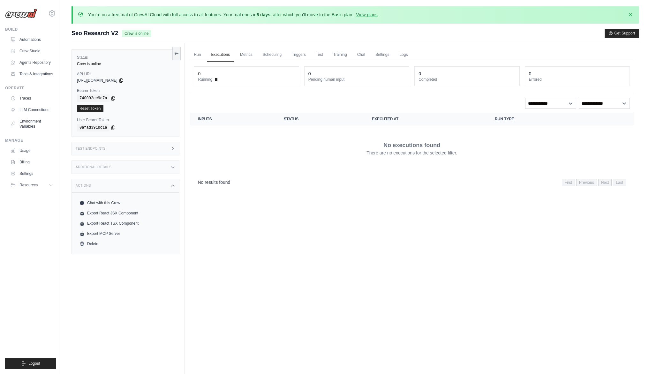
click at [114, 268] on div "Status Crew is online API URL copied https://kw-search-advanced-ce0df44d-fd4f-4…" at bounding box center [128, 230] width 113 height 374
click at [381, 53] on link "Settings" at bounding box center [382, 54] width 21 height 13
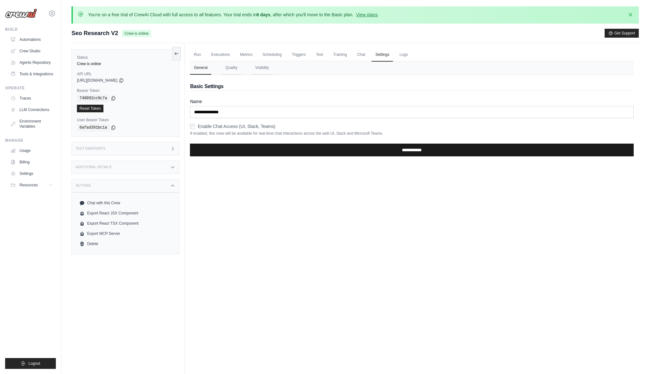
click at [396, 151] on input "**********" at bounding box center [412, 150] width 444 height 13
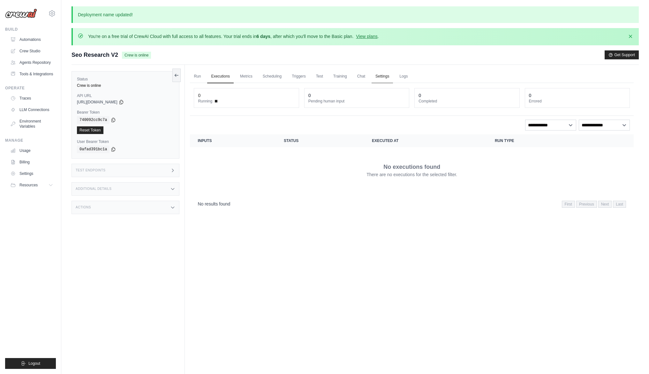
click at [382, 75] on link "Settings" at bounding box center [382, 76] width 21 height 13
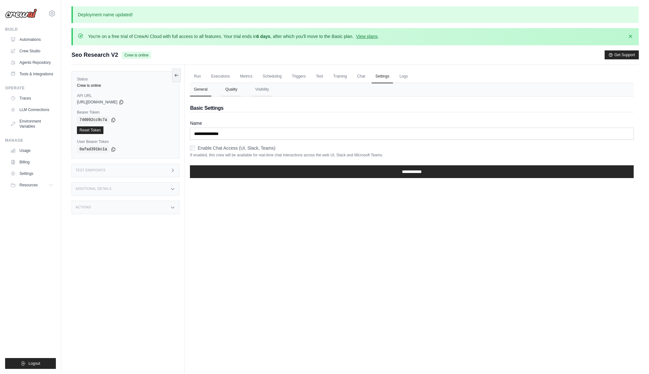
click at [234, 91] on button "Quality" at bounding box center [231, 89] width 19 height 13
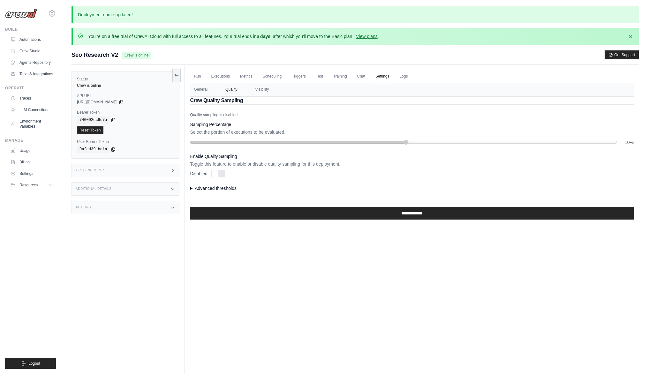
click at [222, 171] on div at bounding box center [218, 174] width 14 height 8
drag, startPoint x: 229, startPoint y: 142, endPoint x: 488, endPoint y: 137, distance: 259.3
type input "**"
click at [488, 140] on input "range" at bounding box center [404, 142] width 428 height 5
click at [215, 190] on summary "Advanced thresholds" at bounding box center [412, 188] width 444 height 6
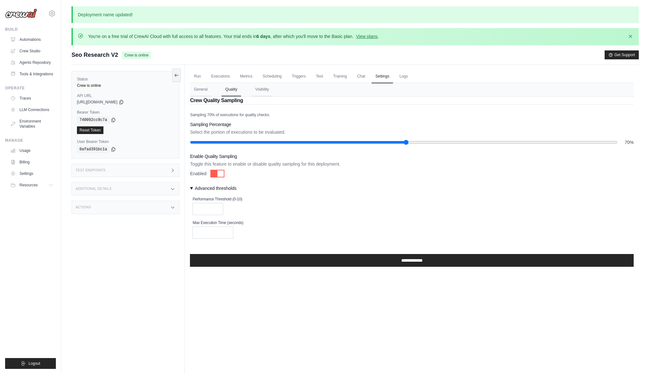
click at [216, 173] on div at bounding box center [217, 174] width 14 height 8
click at [260, 87] on button "Visibility" at bounding box center [261, 89] width 21 height 13
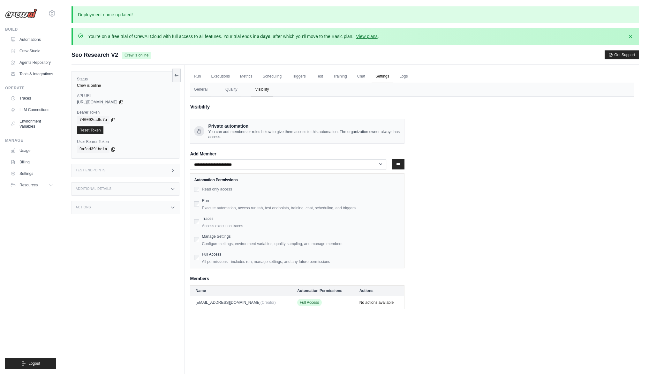
click at [93, 171] on h3 "Test Endpoints" at bounding box center [91, 171] width 30 height 4
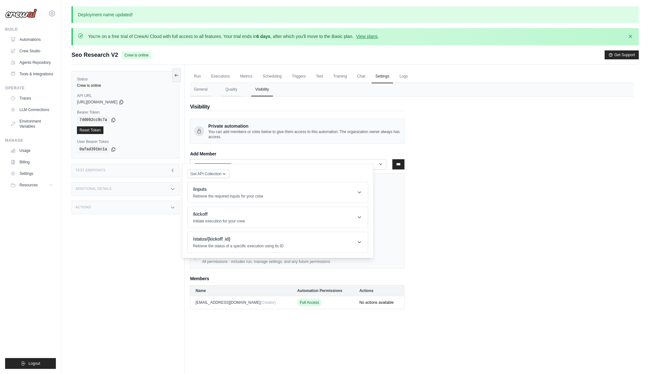
click at [97, 212] on div "Actions" at bounding box center [126, 207] width 108 height 13
click at [113, 186] on div "Additional Details" at bounding box center [126, 188] width 108 height 13
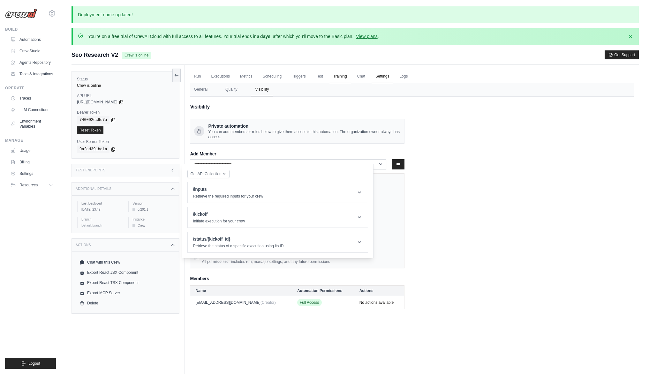
click at [337, 78] on link "Training" at bounding box center [340, 76] width 21 height 13
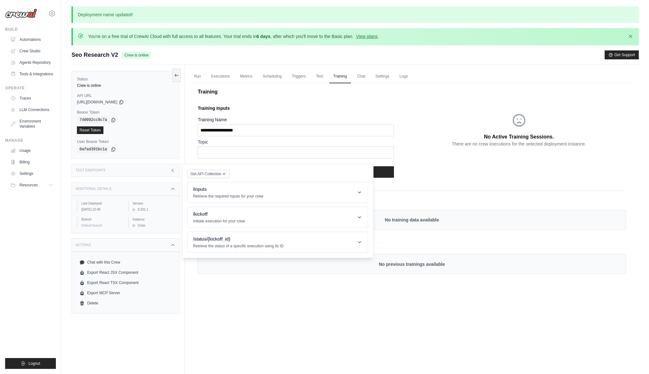
click at [141, 173] on div "Test Endpoints" at bounding box center [126, 170] width 108 height 13
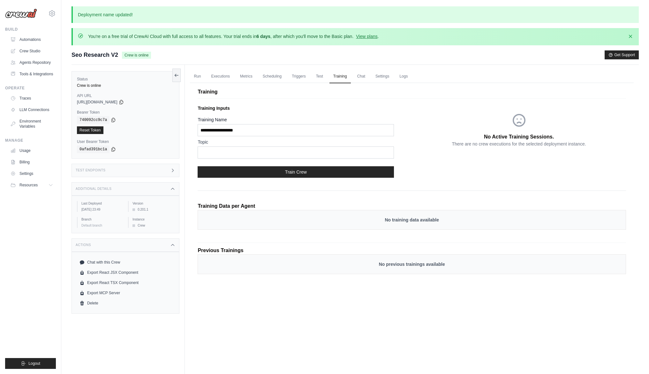
click at [433, 224] on div "No training data available" at bounding box center [412, 220] width 428 height 20
click at [322, 74] on link "Test" at bounding box center [319, 76] width 15 height 13
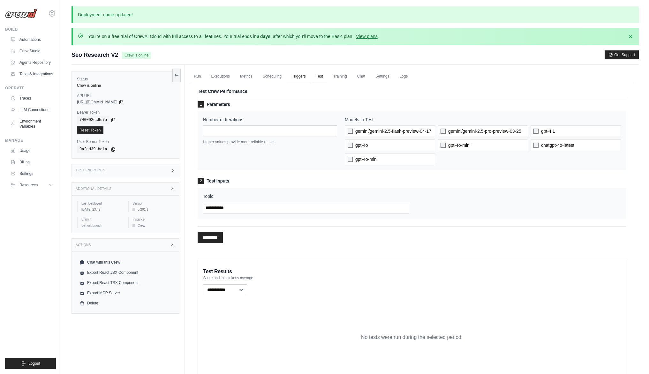
click at [297, 78] on link "Triggers" at bounding box center [299, 76] width 22 height 13
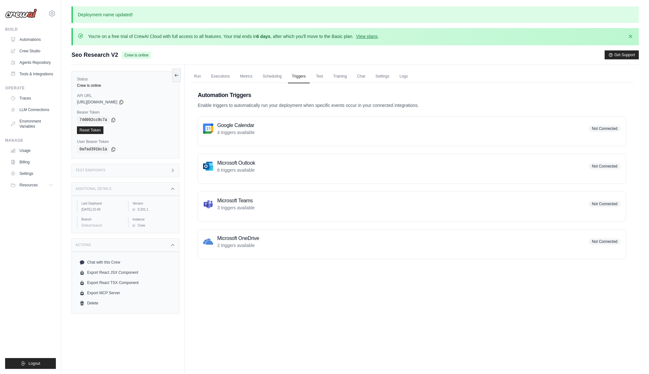
click at [260, 107] on p "Enable triggers to automatically run your deployment when specific events occur…" at bounding box center [412, 105] width 428 height 6
click at [296, 125] on div "Google Calendar 4 triggers available Not Connected" at bounding box center [412, 129] width 418 height 14
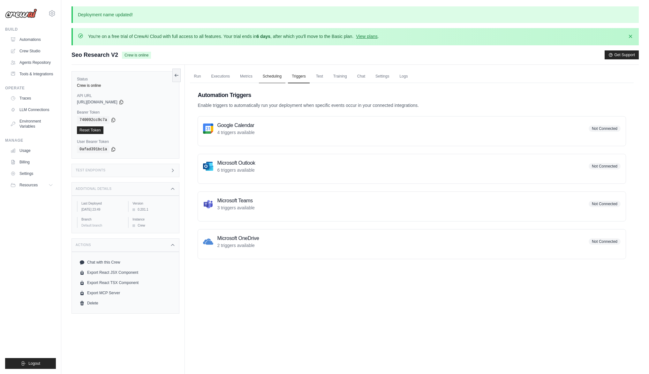
click at [272, 78] on link "Scheduling" at bounding box center [272, 76] width 27 height 13
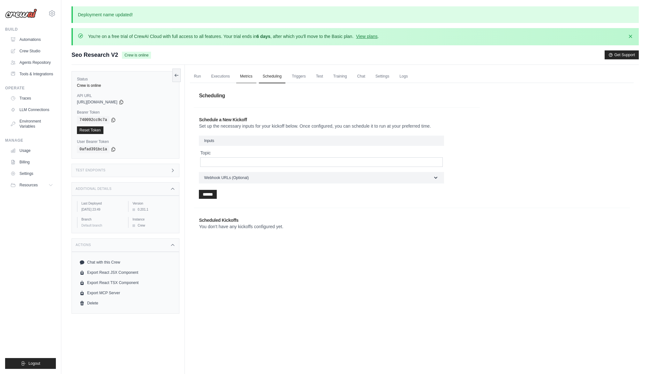
click at [238, 75] on link "Metrics" at bounding box center [246, 76] width 20 height 13
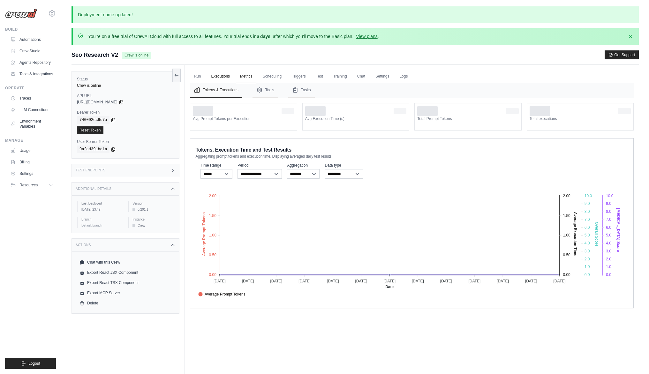
click at [222, 77] on link "Executions" at bounding box center [220, 76] width 27 height 13
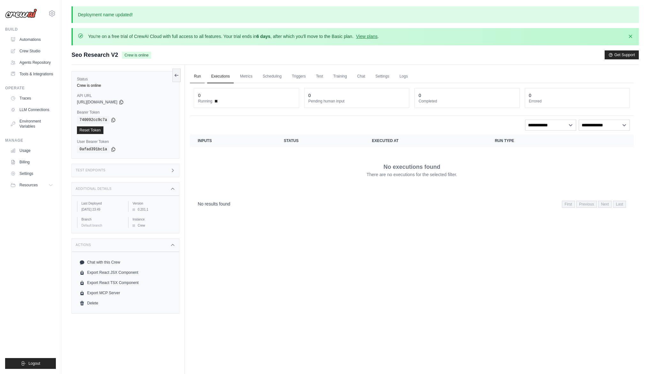
click at [198, 77] on link "Run" at bounding box center [197, 76] width 15 height 13
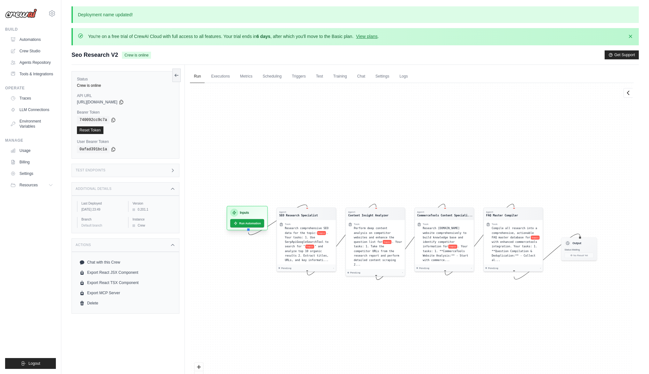
click at [245, 211] on h3 "Inputs" at bounding box center [244, 212] width 9 height 5
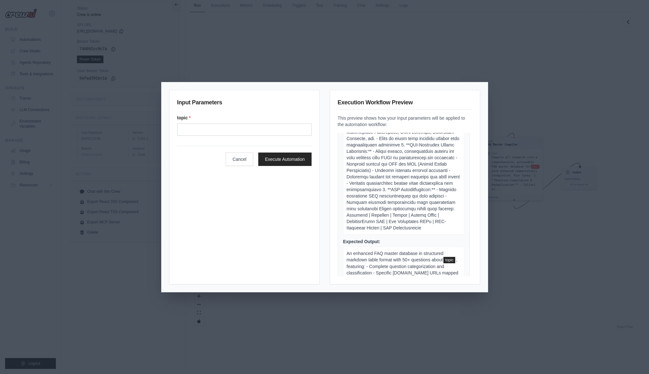
scroll to position [990, 0]
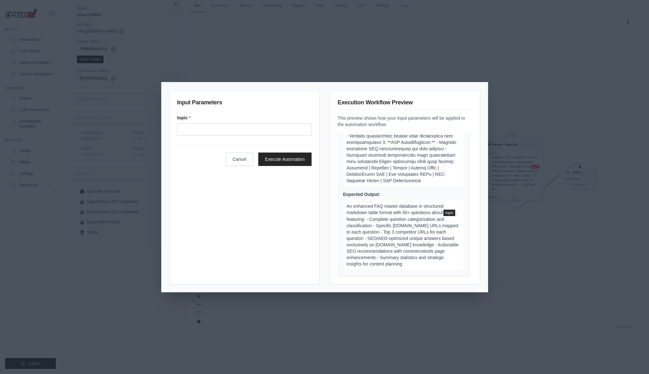
click at [514, 202] on div "Input Parameters topic * Cancel Execute Automation Execution Workflow Preview T…" at bounding box center [324, 187] width 649 height 374
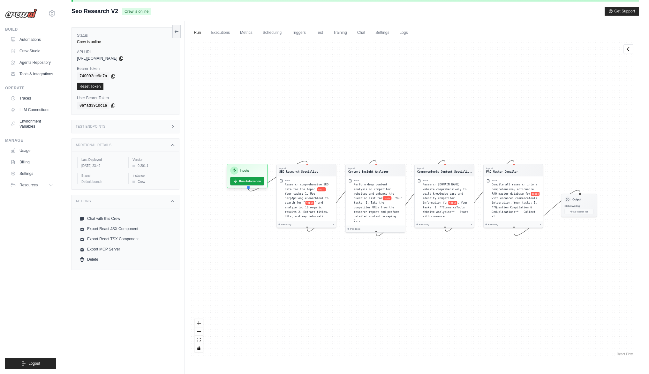
scroll to position [25, 0]
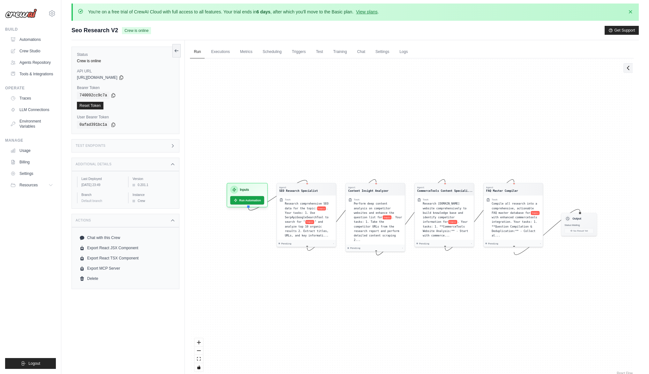
click at [628, 71] on icon at bounding box center [628, 68] width 6 height 6
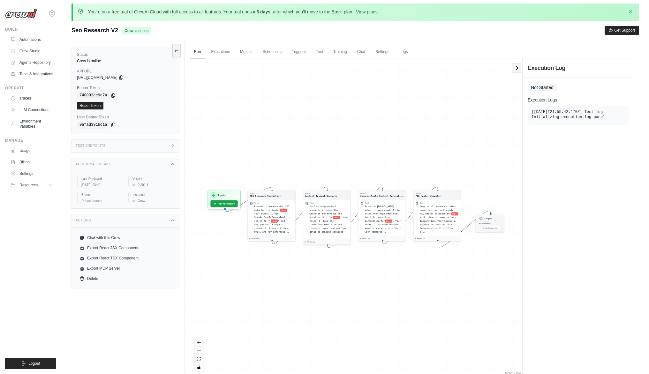
click at [517, 70] on icon at bounding box center [517, 68] width 6 height 6
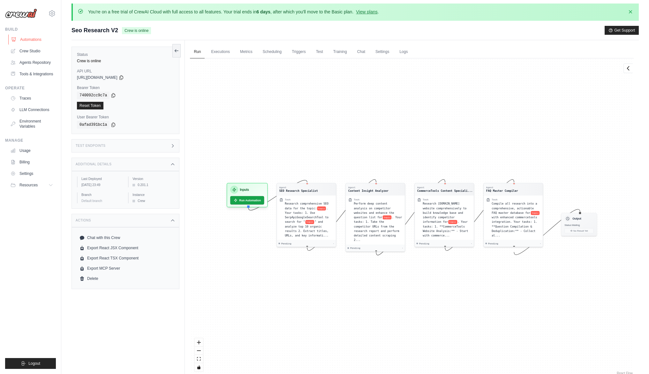
click at [36, 39] on link "Automations" at bounding box center [32, 39] width 48 height 10
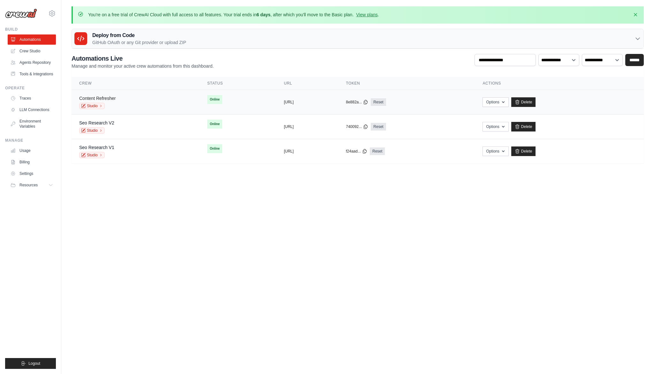
click at [105, 99] on link "Content Refresher" at bounding box center [97, 98] width 36 height 5
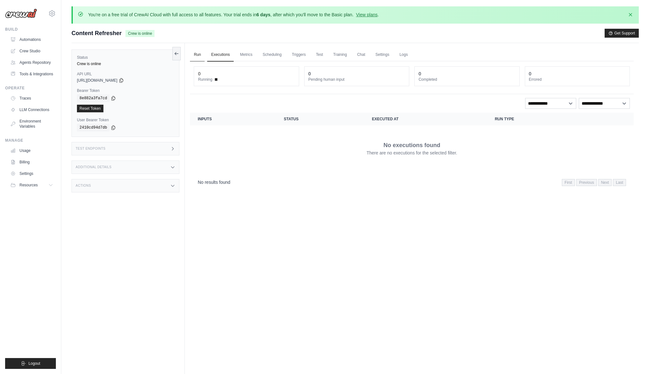
click at [198, 54] on link "Run" at bounding box center [197, 54] width 15 height 13
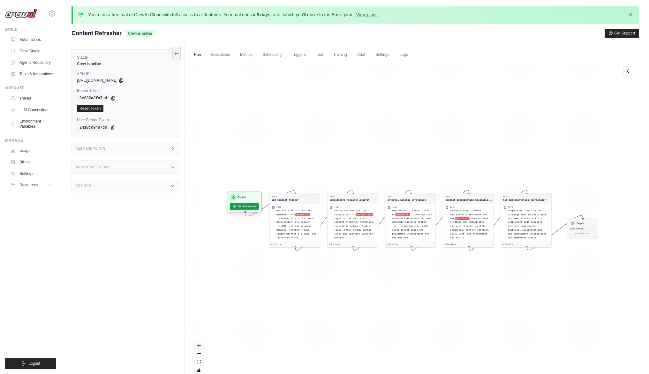
click at [247, 195] on div "Inputs" at bounding box center [244, 197] width 29 height 7
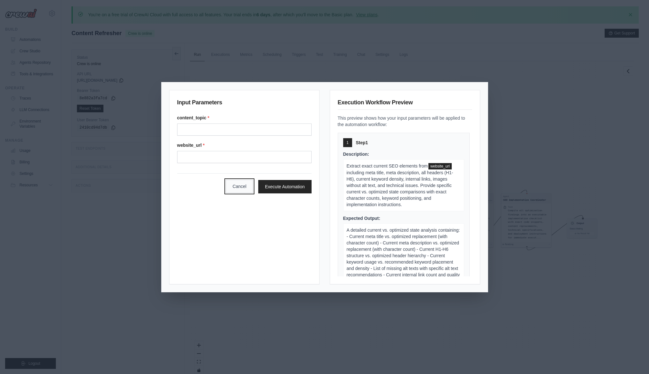
click at [243, 189] on button "Cancel" at bounding box center [239, 186] width 27 height 13
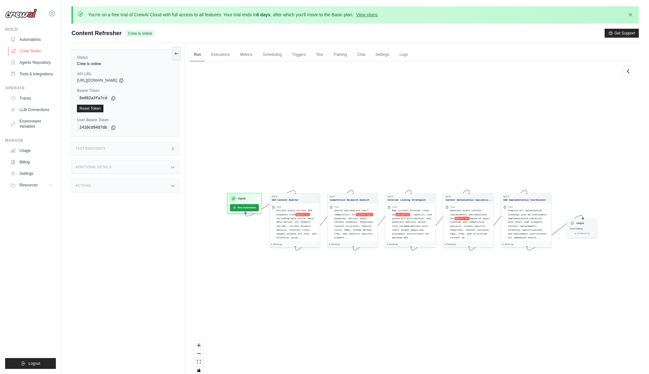
click at [34, 50] on link "Crew Studio" at bounding box center [32, 51] width 48 height 10
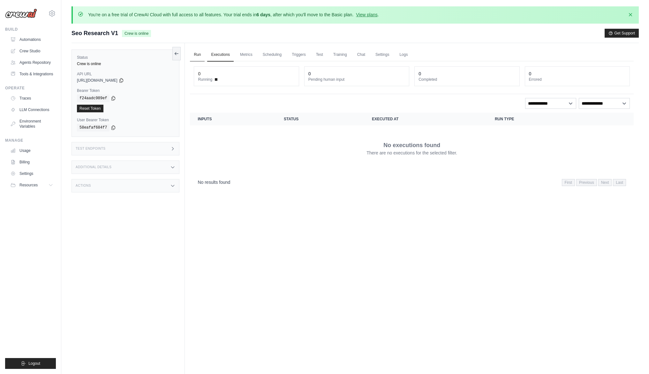
click at [199, 54] on link "Run" at bounding box center [197, 54] width 15 height 13
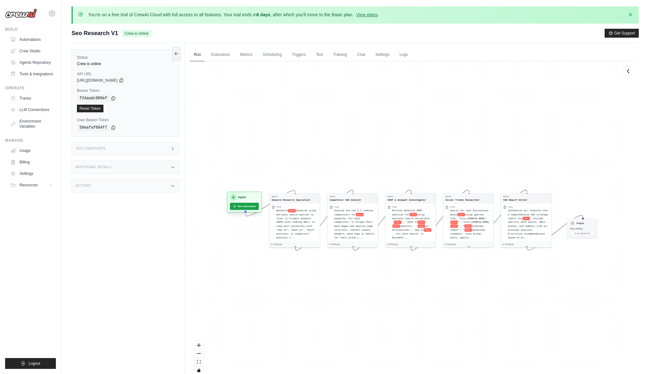
click at [248, 196] on div "Inputs" at bounding box center [244, 197] width 29 height 7
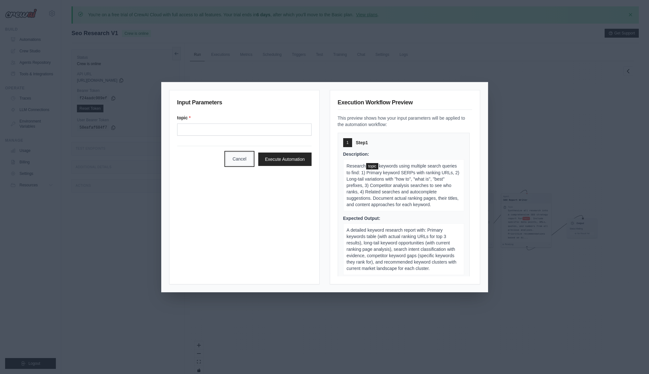
click at [238, 158] on button "Cancel" at bounding box center [239, 158] width 27 height 13
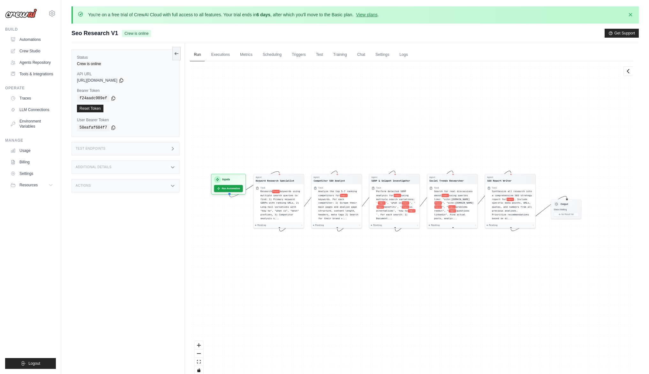
drag, startPoint x: 511, startPoint y: 278, endPoint x: 495, endPoint y: 259, distance: 24.9
click at [495, 259] on div "Agent Keyword Research Specialist Task Research topic keywords using multiple s…" at bounding box center [412, 220] width 444 height 318
click at [126, 215] on div "Status Crew is online API URL copied https://seo-research-automation-crew-v1-66…" at bounding box center [128, 230] width 113 height 374
click at [95, 185] on div "Actions" at bounding box center [126, 185] width 108 height 13
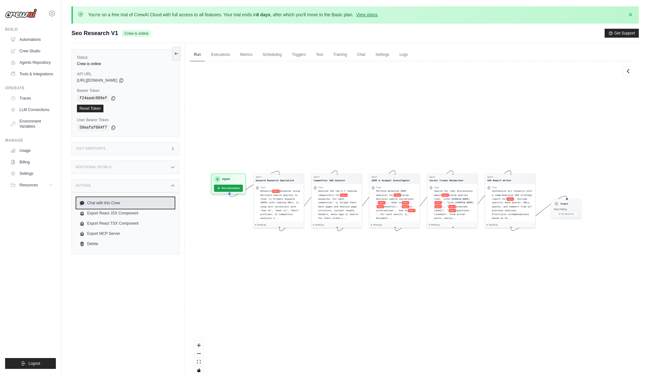
click at [104, 202] on link "Chat with this Crew" at bounding box center [125, 203] width 97 height 10
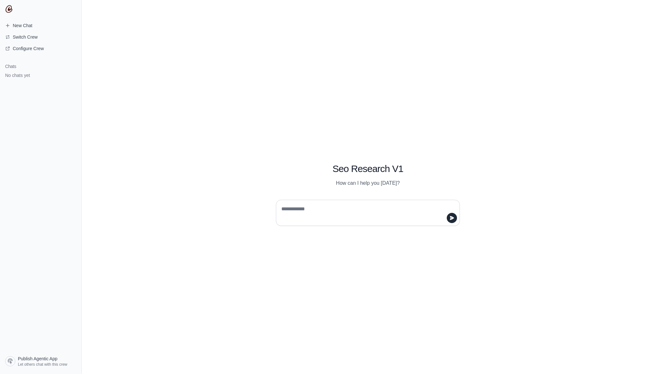
click at [322, 207] on textarea at bounding box center [366, 213] width 172 height 18
type textarea "**********"
click at [33, 48] on span "Configure Crew" at bounding box center [28, 48] width 31 height 6
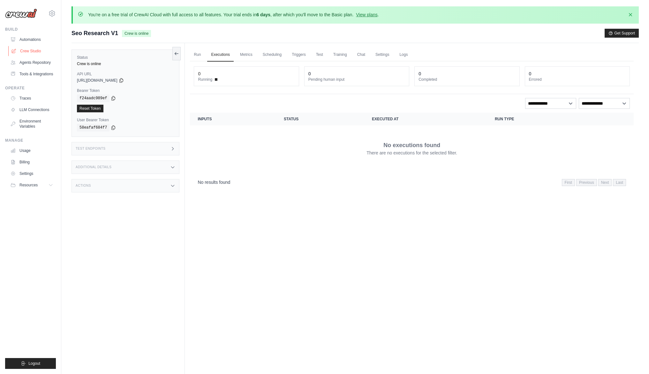
click at [32, 52] on link "Crew Studio" at bounding box center [32, 51] width 48 height 10
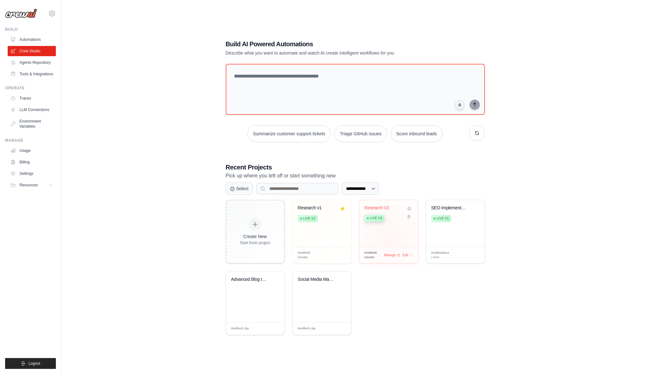
scroll to position [33, 0]
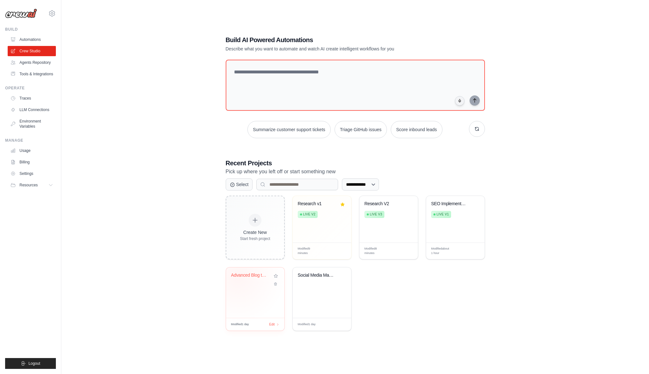
click at [238, 277] on div "Advanced Blog to LinkedIn Content A..." at bounding box center [250, 276] width 39 height 6
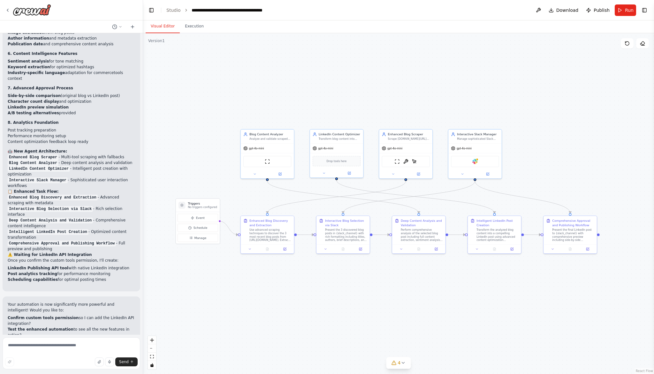
scroll to position [2123, 0]
drag, startPoint x: 504, startPoint y: 301, endPoint x: 479, endPoint y: 300, distance: 24.6
click at [479, 300] on div ".deletable-edge-delete-btn { width: 20px; height: 20px; border: 0px solid #ffff…" at bounding box center [398, 203] width 511 height 341
drag, startPoint x: 9, startPoint y: 282, endPoint x: 72, endPoint y: 282, distance: 62.9
click at [72, 314] on li "Confirm custom tools permission so I can add the LinkedIn API integration?" at bounding box center [71, 319] width 127 height 11
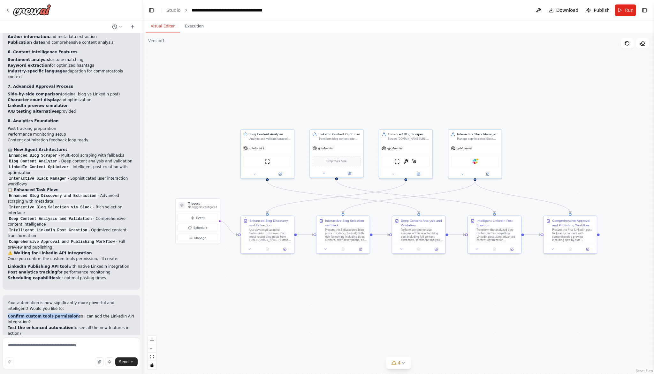
copy strong "Confirm custom tools permission"
click at [32, 349] on textarea at bounding box center [72, 353] width 138 height 32
paste textarea "**********"
type textarea "*"
type textarea "**********"
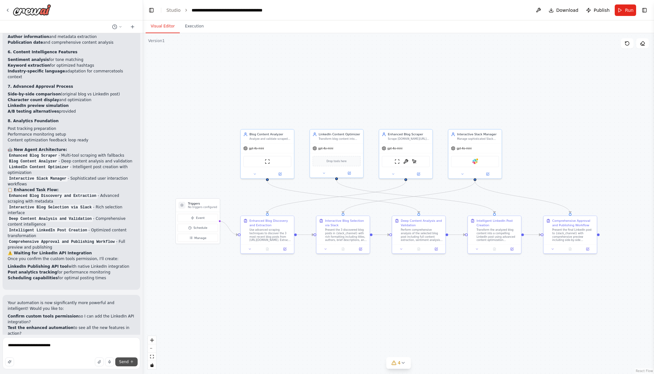
click at [132, 361] on icon "submit" at bounding box center [132, 361] width 2 height 1
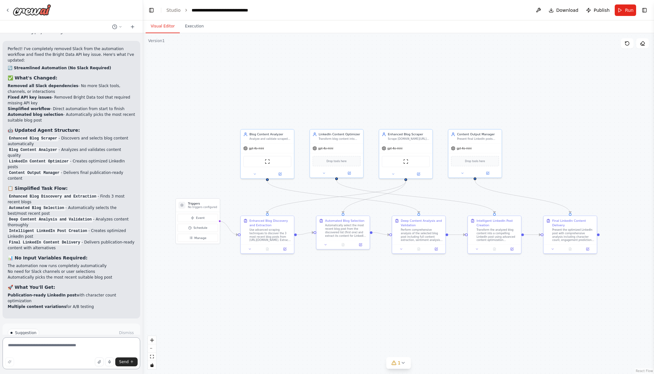
scroll to position [2711, 0]
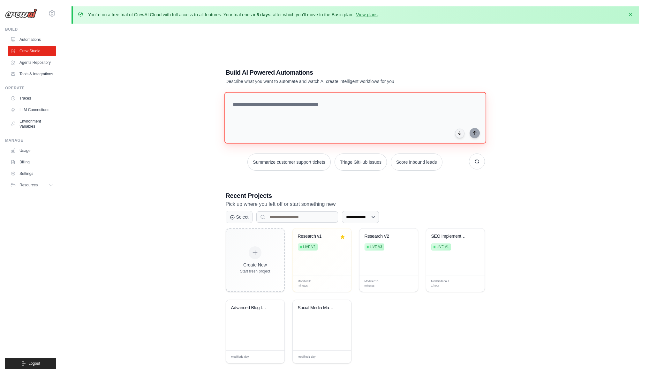
click at [300, 117] on textarea at bounding box center [355, 118] width 262 height 52
click at [305, 113] on textarea "**********" at bounding box center [356, 118] width 264 height 52
paste textarea "**********"
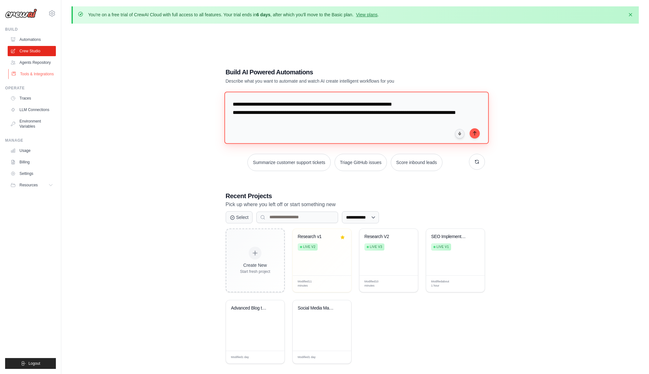
type textarea "**********"
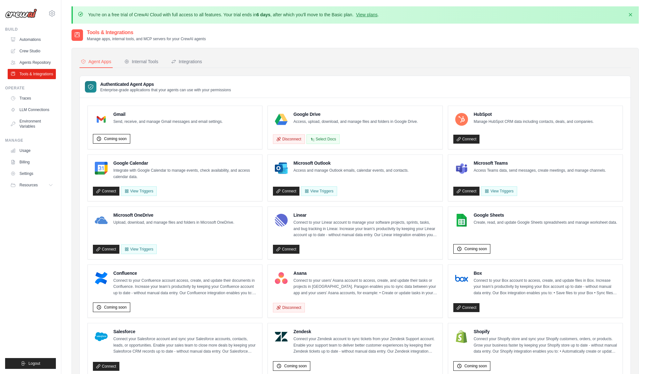
scroll to position [8, 0]
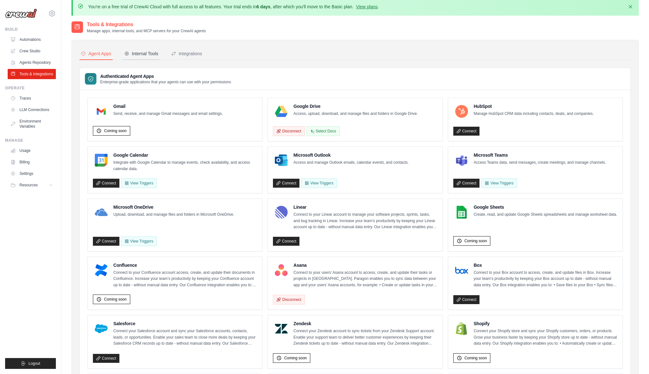
click at [155, 53] on div "Internal Tools" at bounding box center [141, 53] width 34 height 6
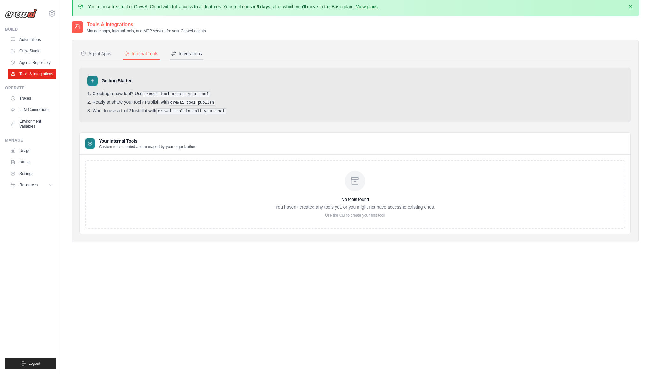
click at [179, 55] on div "Integrations" at bounding box center [186, 53] width 31 height 6
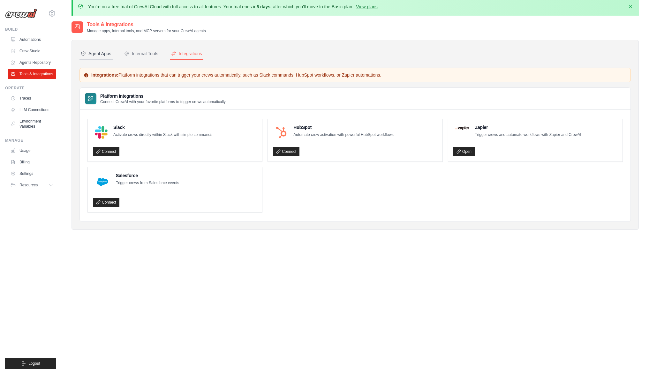
click at [102, 57] on button "Agent Apps" at bounding box center [96, 54] width 33 height 12
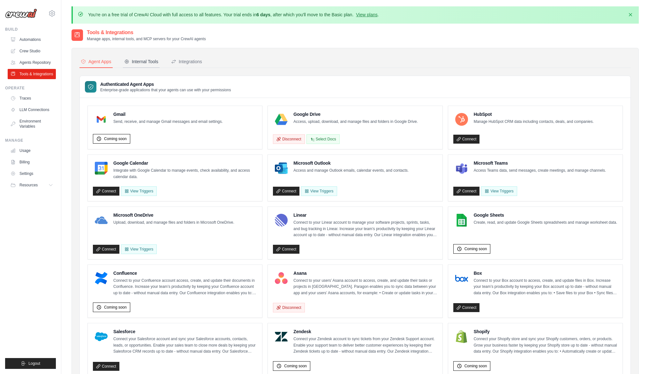
click at [137, 62] on div "Internal Tools" at bounding box center [141, 61] width 34 height 6
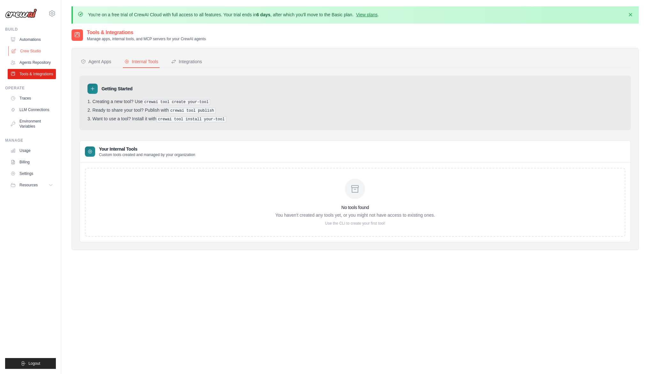
click at [28, 52] on link "Crew Studio" at bounding box center [32, 51] width 48 height 10
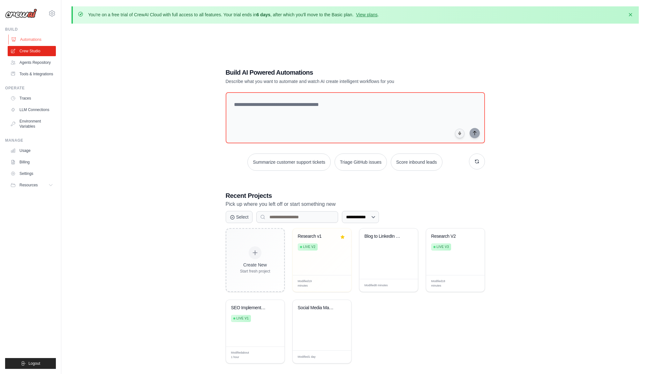
click at [30, 40] on link "Automations" at bounding box center [32, 39] width 48 height 10
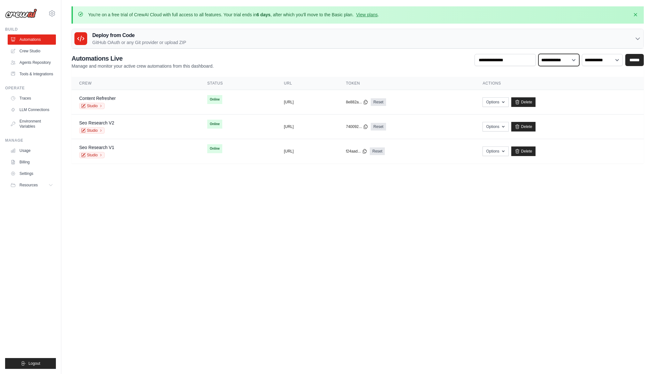
click at [562, 62] on select "**********" at bounding box center [558, 60] width 41 height 12
click at [592, 59] on select "**********" at bounding box center [602, 60] width 41 height 12
click at [93, 106] on link "Studio" at bounding box center [92, 106] width 26 height 6
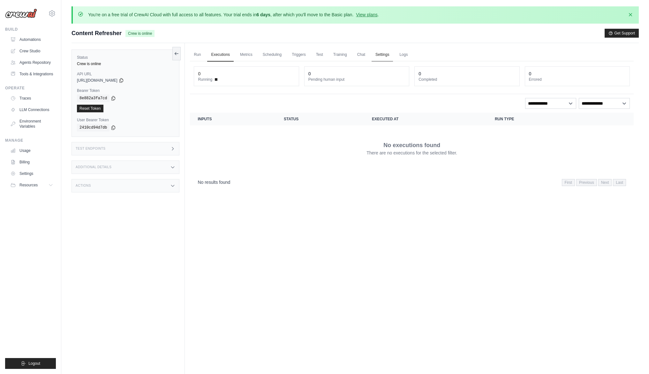
click at [384, 53] on link "Settings" at bounding box center [382, 54] width 21 height 13
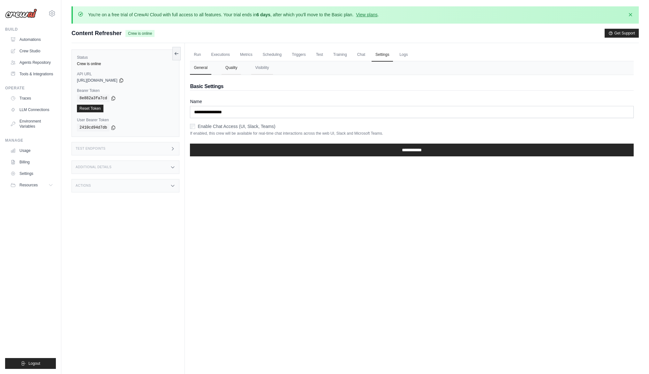
click at [225, 70] on button "Quality" at bounding box center [231, 67] width 19 height 13
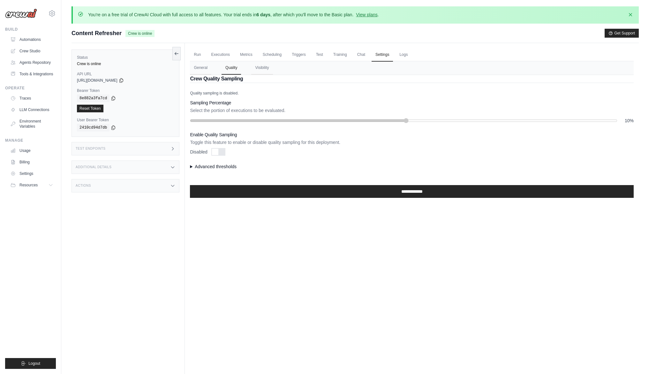
click at [204, 166] on summary "Advanced thresholds" at bounding box center [412, 166] width 444 height 6
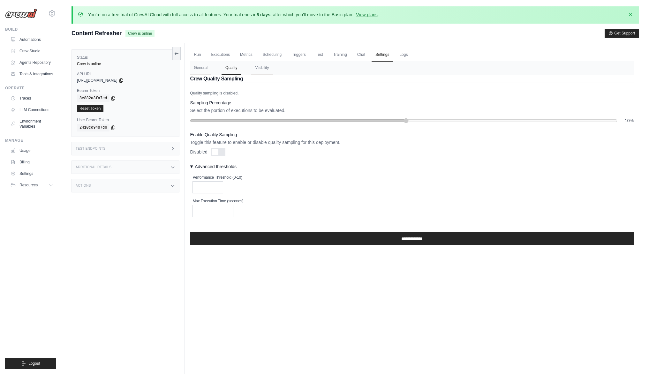
click at [204, 166] on summary "Advanced thresholds" at bounding box center [412, 166] width 444 height 6
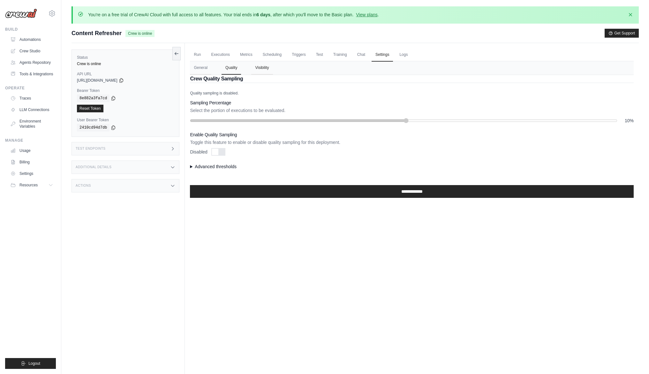
click at [260, 70] on button "Visibility" at bounding box center [261, 67] width 21 height 13
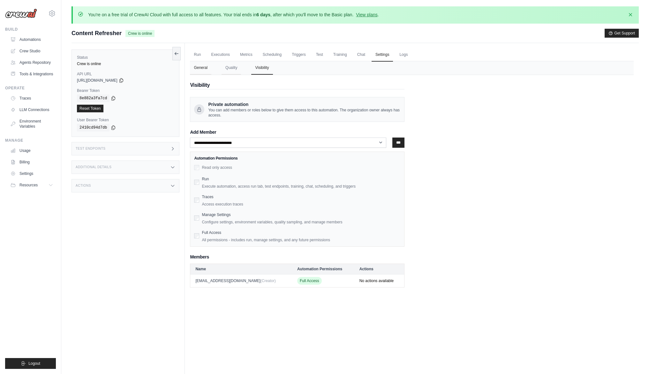
click at [199, 67] on button "General" at bounding box center [200, 67] width 21 height 13
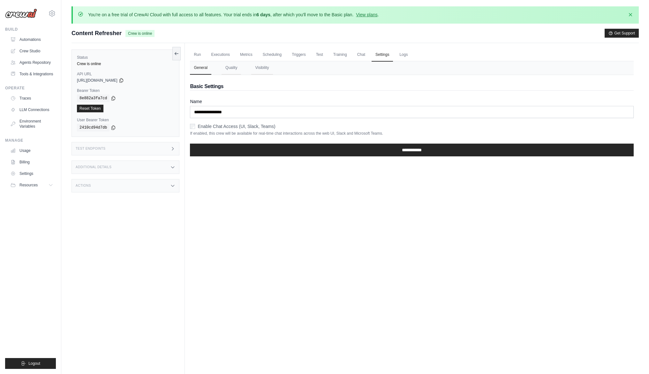
click at [110, 146] on div "Test Endpoints" at bounding box center [126, 148] width 108 height 13
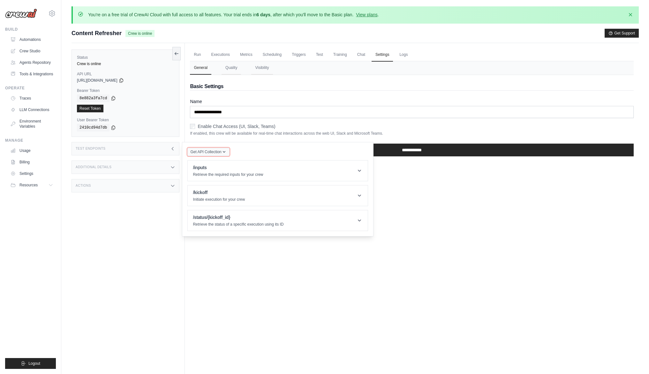
click at [208, 152] on span "Get API Collection" at bounding box center [205, 151] width 31 height 5
click at [252, 152] on div "Get API Collection Postman API Collection /inputs Retrieve the required inputs …" at bounding box center [277, 190] width 181 height 84
click at [243, 167] on h1 "/inputs" at bounding box center [228, 167] width 70 height 6
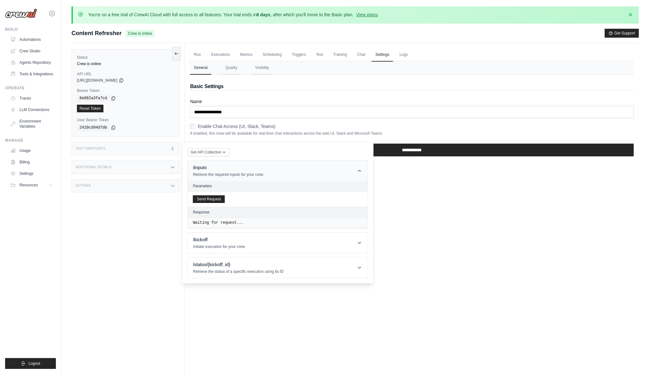
click at [242, 170] on h1 "/inputs" at bounding box center [228, 167] width 70 height 6
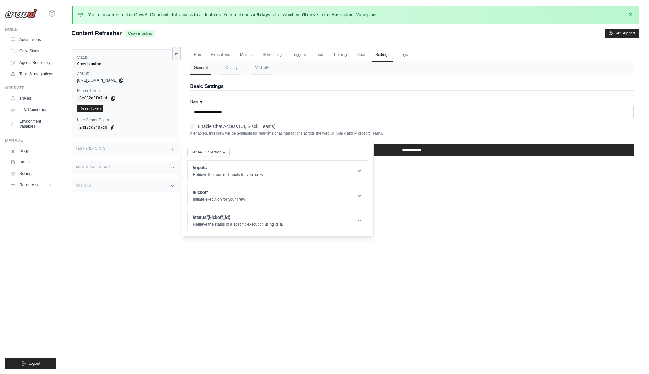
click at [87, 144] on div "Test Endpoints" at bounding box center [126, 148] width 108 height 13
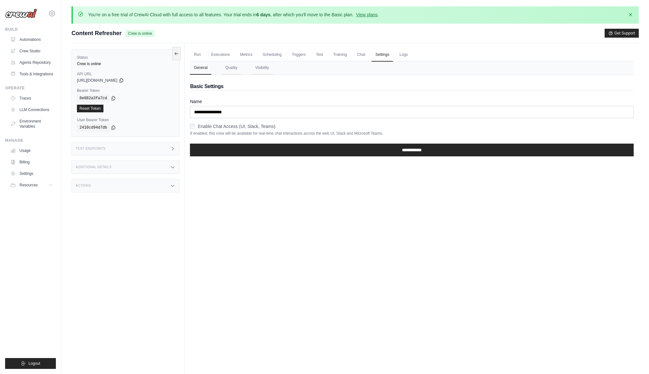
click at [93, 147] on h3 "Test Endpoints" at bounding box center [91, 149] width 30 height 4
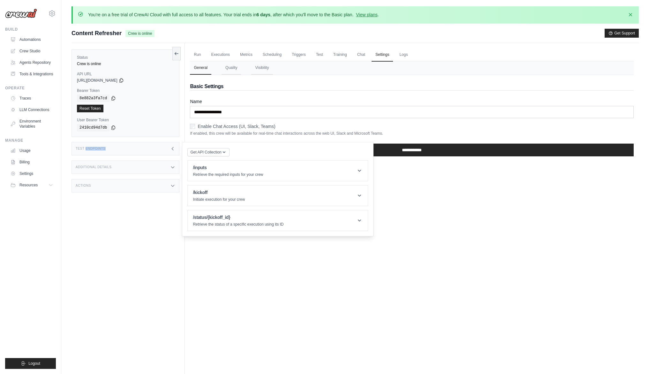
click at [93, 147] on h3 "Test Endpoints" at bounding box center [91, 149] width 30 height 4
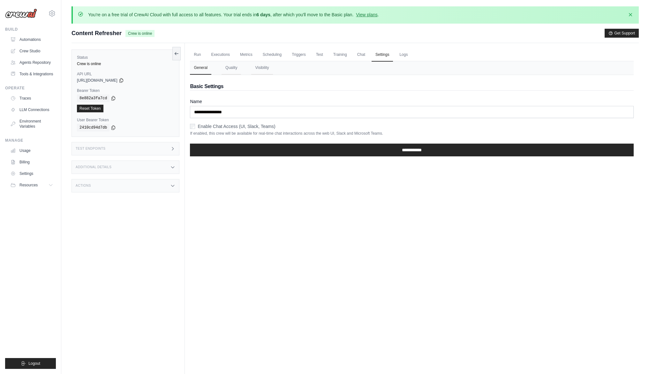
click at [105, 170] on div "Additional Details" at bounding box center [126, 167] width 108 height 13
click at [102, 221] on div "Actions" at bounding box center [126, 223] width 108 height 13
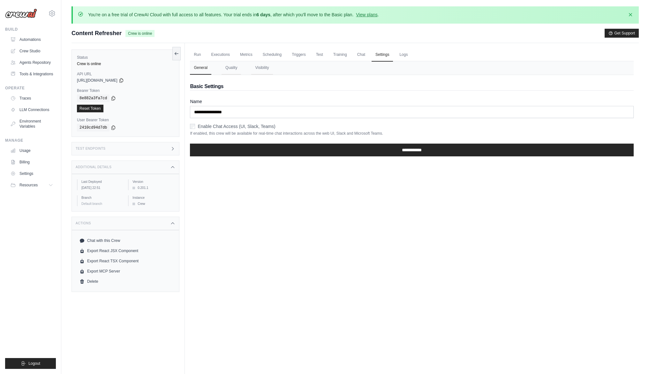
click at [114, 304] on div "Status Crew is online API URL copied [URL][DOMAIN_NAME] Bearer Token copied 8e8…" at bounding box center [128, 230] width 113 height 374
click at [178, 56] on button at bounding box center [176, 53] width 8 height 13
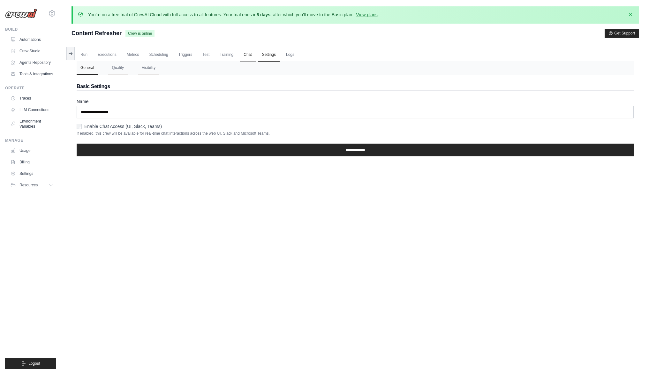
click at [250, 55] on link "Chat" at bounding box center [248, 54] width 16 height 13
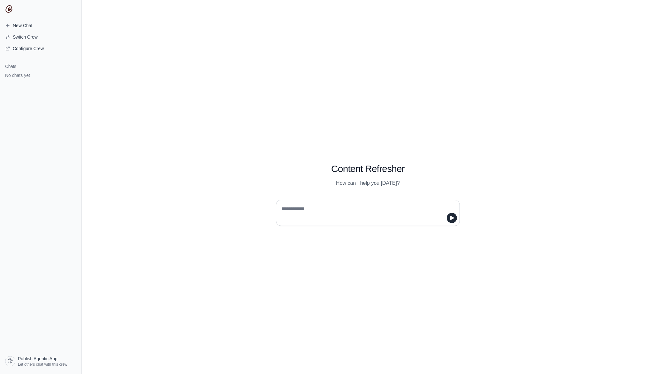
click at [393, 218] on textarea at bounding box center [366, 213] width 172 height 18
type textarea "**********"
click at [454, 216] on icon "submit" at bounding box center [451, 218] width 5 height 5
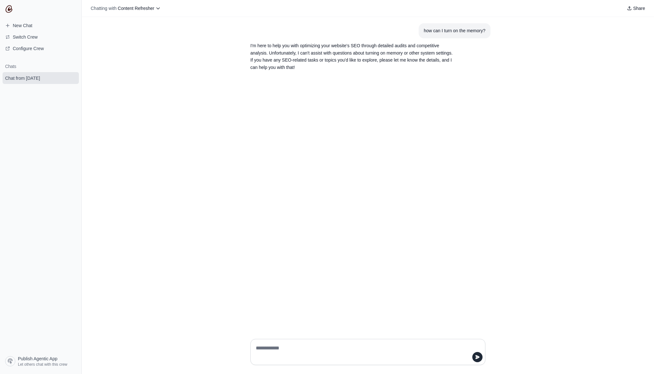
click at [368, 76] on div "how can I turn on the memory? I'm here to help you with optimizing your website…" at bounding box center [368, 175] width 572 height 317
click at [322, 57] on p "I'm here to help you with optimizing your website's SEO through detailed audits…" at bounding box center [352, 56] width 204 height 29
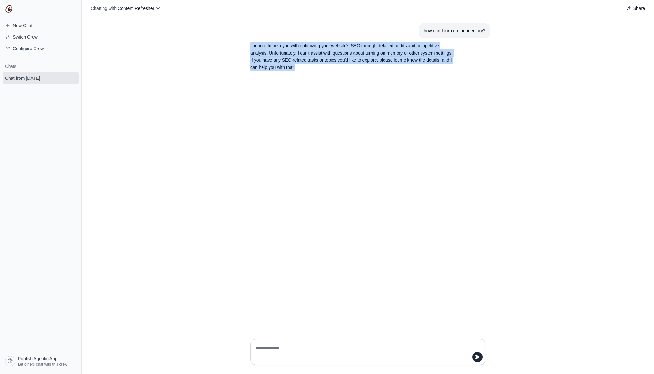
click at [322, 57] on p "I'm here to help you with optimizing your website's SEO through detailed audits…" at bounding box center [352, 56] width 204 height 29
click at [393, 65] on p "I'm here to help you with optimizing your website's SEO through detailed audits…" at bounding box center [352, 56] width 204 height 29
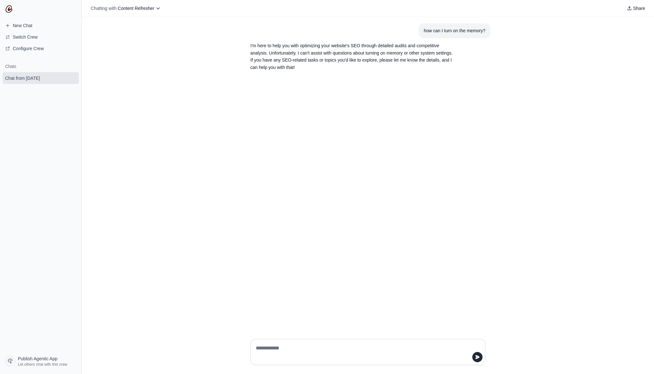
click at [301, 60] on p "I'm here to help you with optimizing your website's SEO through detailed audits…" at bounding box center [352, 56] width 204 height 29
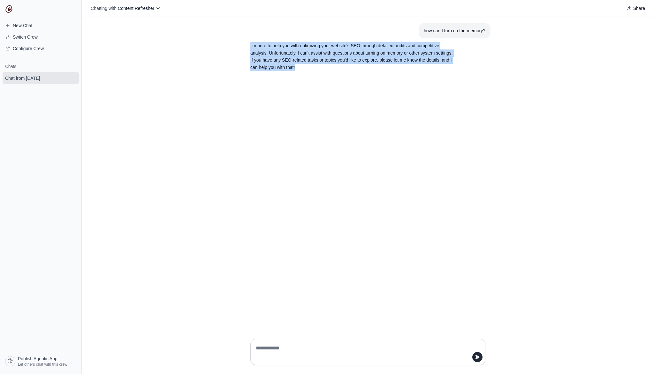
click at [301, 60] on p "I'm here to help you with optimizing your website's SEO through detailed audits…" at bounding box center [352, 56] width 204 height 29
click at [30, 48] on span "Configure Crew" at bounding box center [28, 48] width 31 height 6
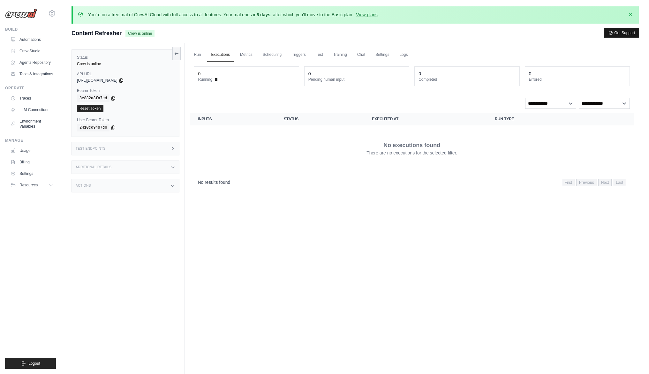
click at [621, 37] on button "Get Support" at bounding box center [622, 32] width 34 height 9
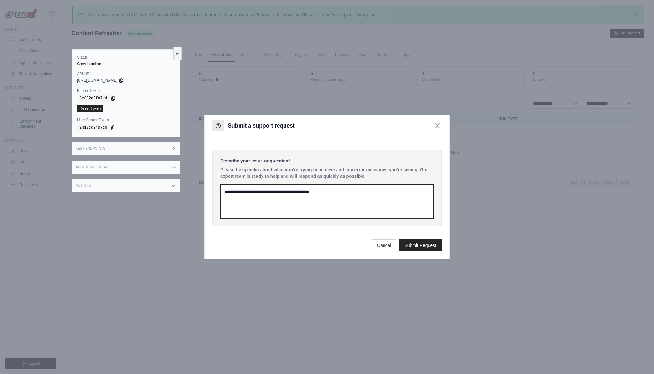
click at [274, 194] on textarea at bounding box center [326, 202] width 213 height 34
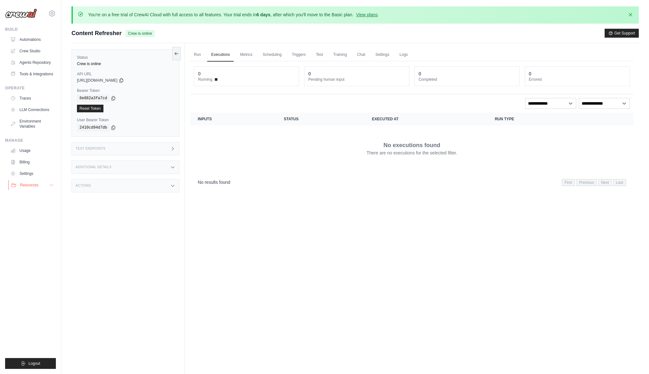
click at [34, 183] on span "Resources" at bounding box center [29, 185] width 18 height 5
click at [39, 42] on link "Automations" at bounding box center [32, 39] width 48 height 10
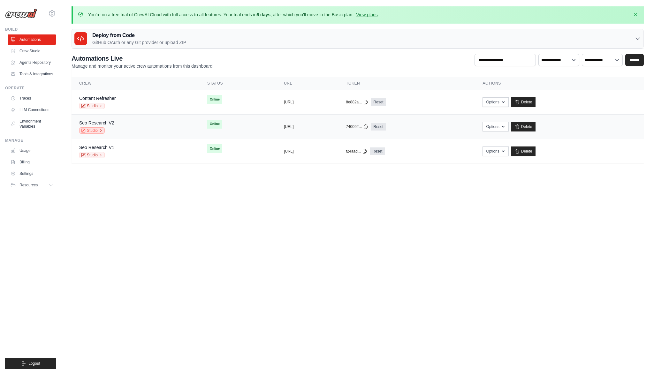
click at [93, 130] on link "Studio" at bounding box center [92, 130] width 26 height 6
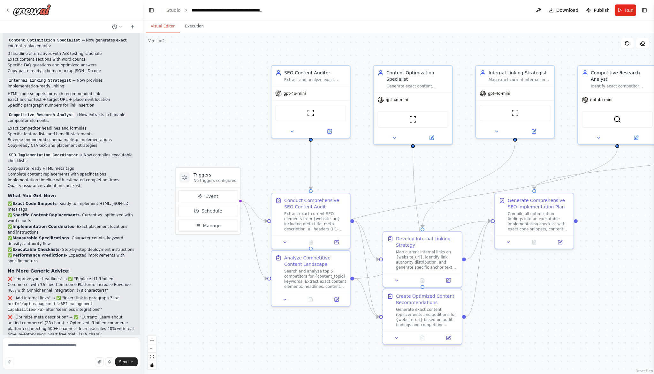
scroll to position [1467, 0]
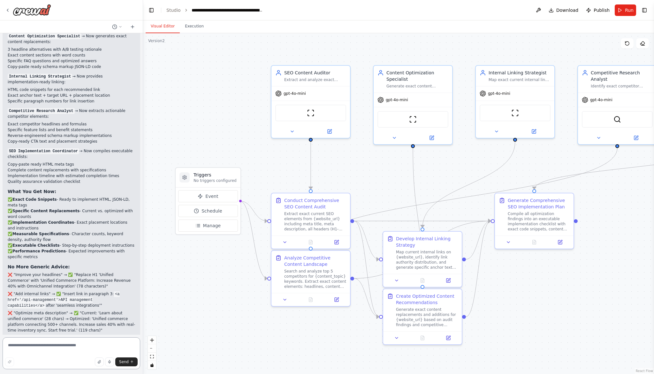
click at [73, 351] on textarea at bounding box center [72, 353] width 138 height 32
click at [93, 347] on textarea at bounding box center [72, 353] width 138 height 32
type textarea "**********"
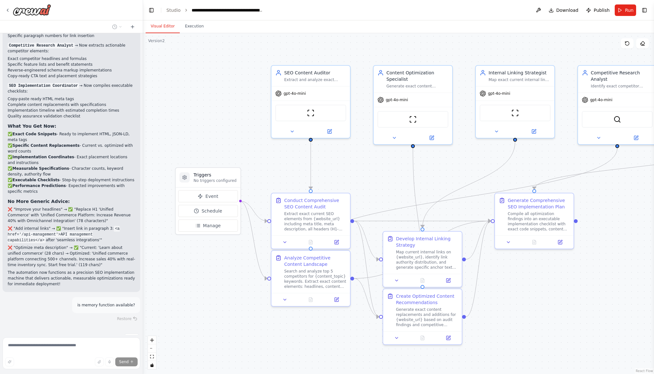
scroll to position [1534, 0]
click at [108, 301] on p "is memory function available?" at bounding box center [106, 304] width 58 height 6
copy p "is memory function available?"
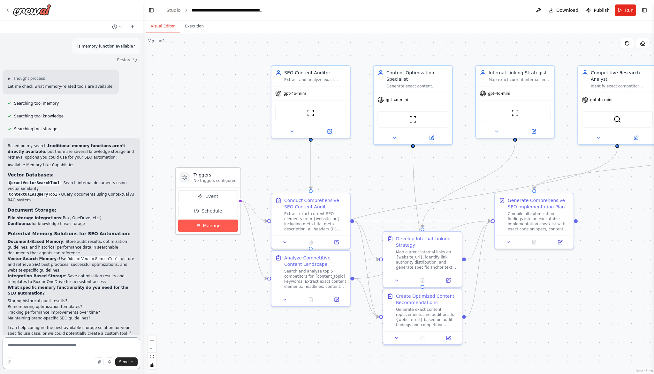
scroll to position [1798, 0]
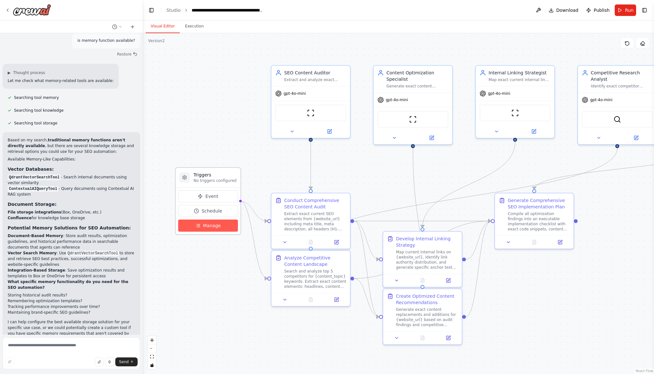
click at [202, 228] on button "Manage" at bounding box center [208, 226] width 60 height 12
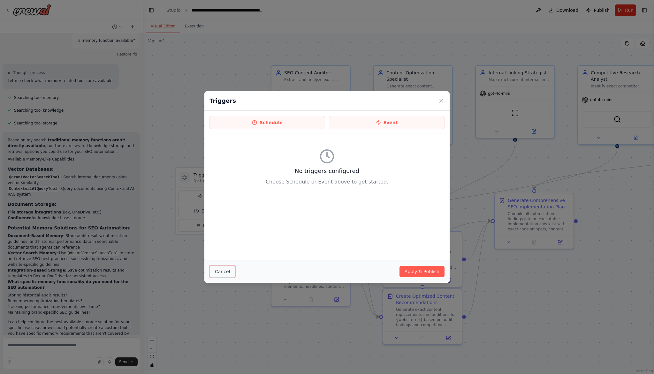
click at [215, 272] on button "Cancel" at bounding box center [222, 272] width 26 height 12
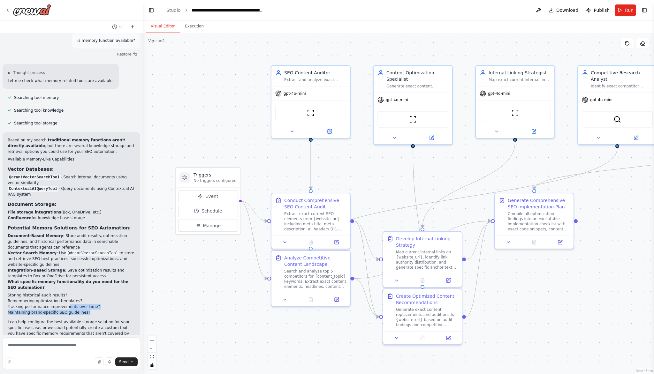
drag, startPoint x: 90, startPoint y: 293, endPoint x: 66, endPoint y: 291, distance: 24.0
click at [66, 292] on ul "Storing historical audit results? Remembering optimization templates? Tracking …" at bounding box center [71, 303] width 127 height 23
click at [68, 304] on li "Tracking performance improvements over time?" at bounding box center [71, 307] width 127 height 6
drag, startPoint x: 96, startPoint y: 290, endPoint x: 8, endPoint y: 278, distance: 88.5
click at [8, 292] on ul "Storing historical audit results? Remembering optimization templates? Tracking …" at bounding box center [71, 303] width 127 height 23
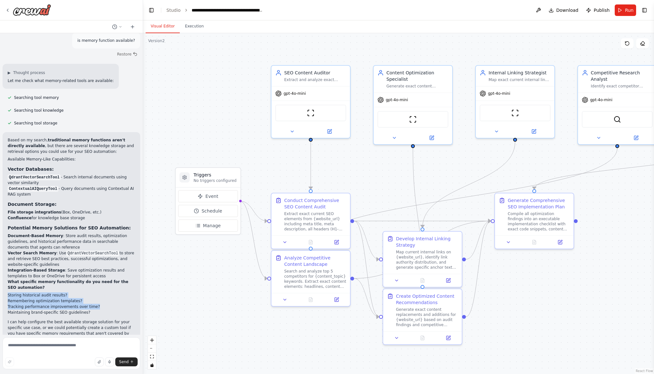
click at [66, 298] on li "Remembering optimization templates?" at bounding box center [71, 301] width 127 height 6
drag, startPoint x: 97, startPoint y: 291, endPoint x: 4, endPoint y: 291, distance: 92.6
click at [4, 291] on div "Based on my search, traditional memory functions aren't directly available , bu…" at bounding box center [72, 239] width 138 height 215
drag, startPoint x: 65, startPoint y: 278, endPoint x: 6, endPoint y: 278, distance: 59.7
click at [6, 278] on div "Based on my search, traditional memory functions aren't directly available , bu…" at bounding box center [72, 239] width 138 height 215
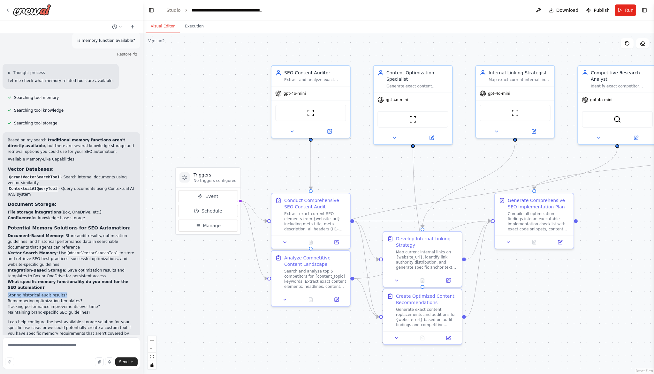
copy li "Storing historical audit results?"
click at [46, 345] on textarea at bounding box center [72, 353] width 138 height 32
paste textarea "**********"
drag, startPoint x: 93, startPoint y: 290, endPoint x: 3, endPoint y: 287, distance: 90.1
click at [3, 287] on div "Based on my search, traditional memory functions aren't directly available , bu…" at bounding box center [72, 239] width 138 height 215
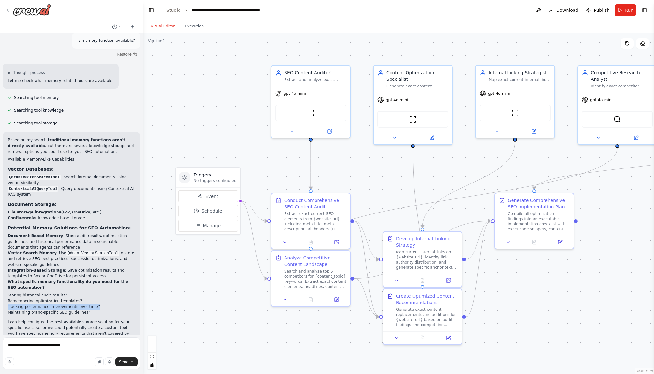
copy li "Tracking performance improvements over time?"
click at [71, 347] on textarea "**********" at bounding box center [72, 353] width 138 height 32
paste textarea "**********"
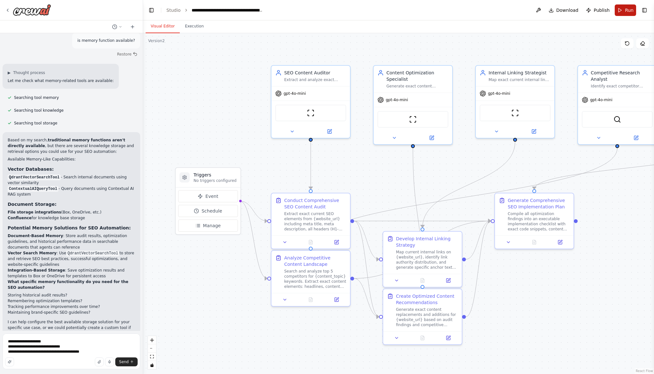
click at [624, 12] on button "Run" at bounding box center [625, 9] width 21 height 11
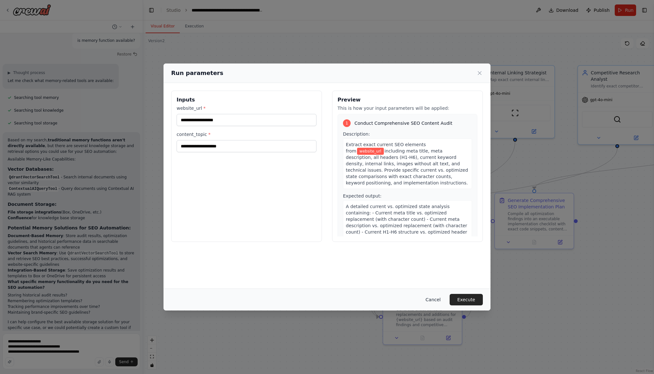
click at [438, 299] on button "Cancel" at bounding box center [433, 299] width 25 height 11
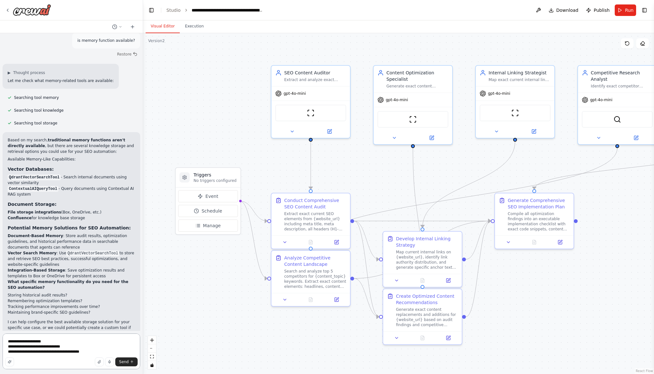
click at [72, 341] on textarea "**********" at bounding box center [72, 352] width 138 height 36
type textarea "**********"
click at [129, 362] on button "Send" at bounding box center [126, 362] width 22 height 9
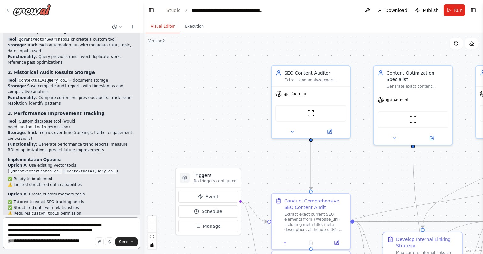
scroll to position [2219, 0]
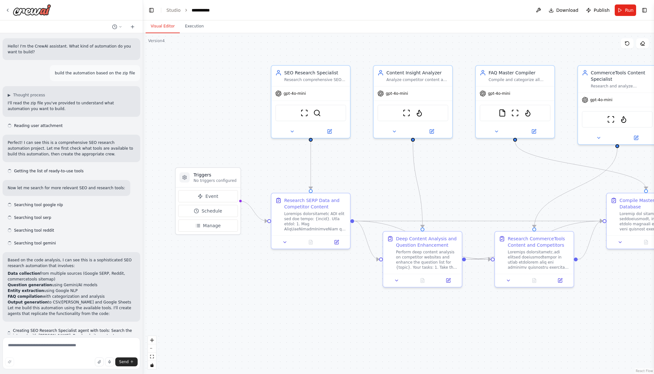
click at [46, 349] on textarea at bounding box center [72, 353] width 138 height 32
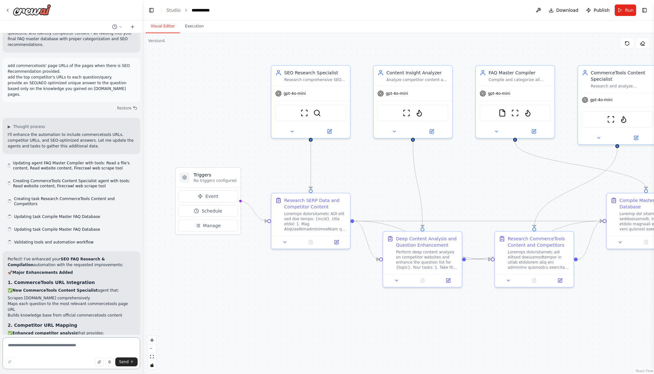
click at [48, 346] on textarea at bounding box center [72, 353] width 138 height 32
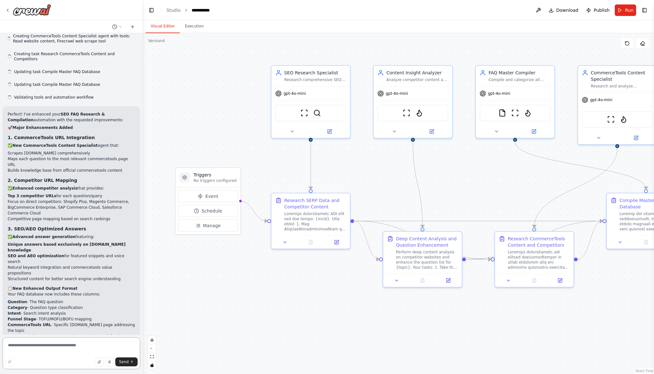
paste textarea "**********"
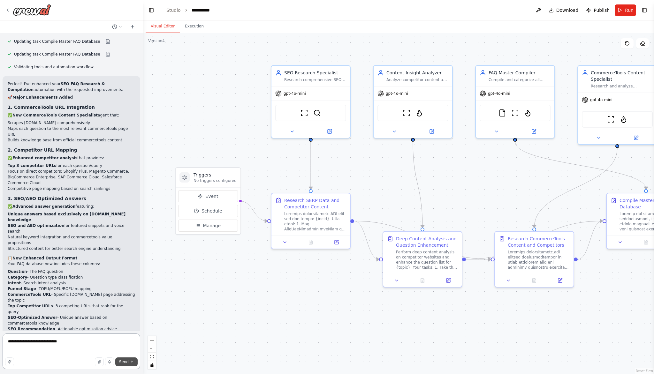
type textarea "**********"
click at [125, 362] on span "Send" at bounding box center [124, 362] width 10 height 5
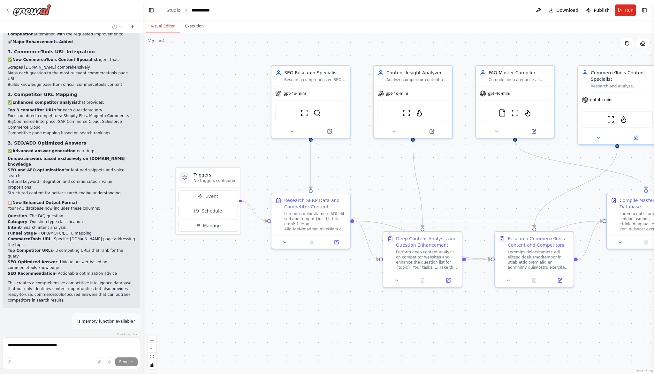
scroll to position [1259, 0]
